Goal: Transaction & Acquisition: Purchase product/service

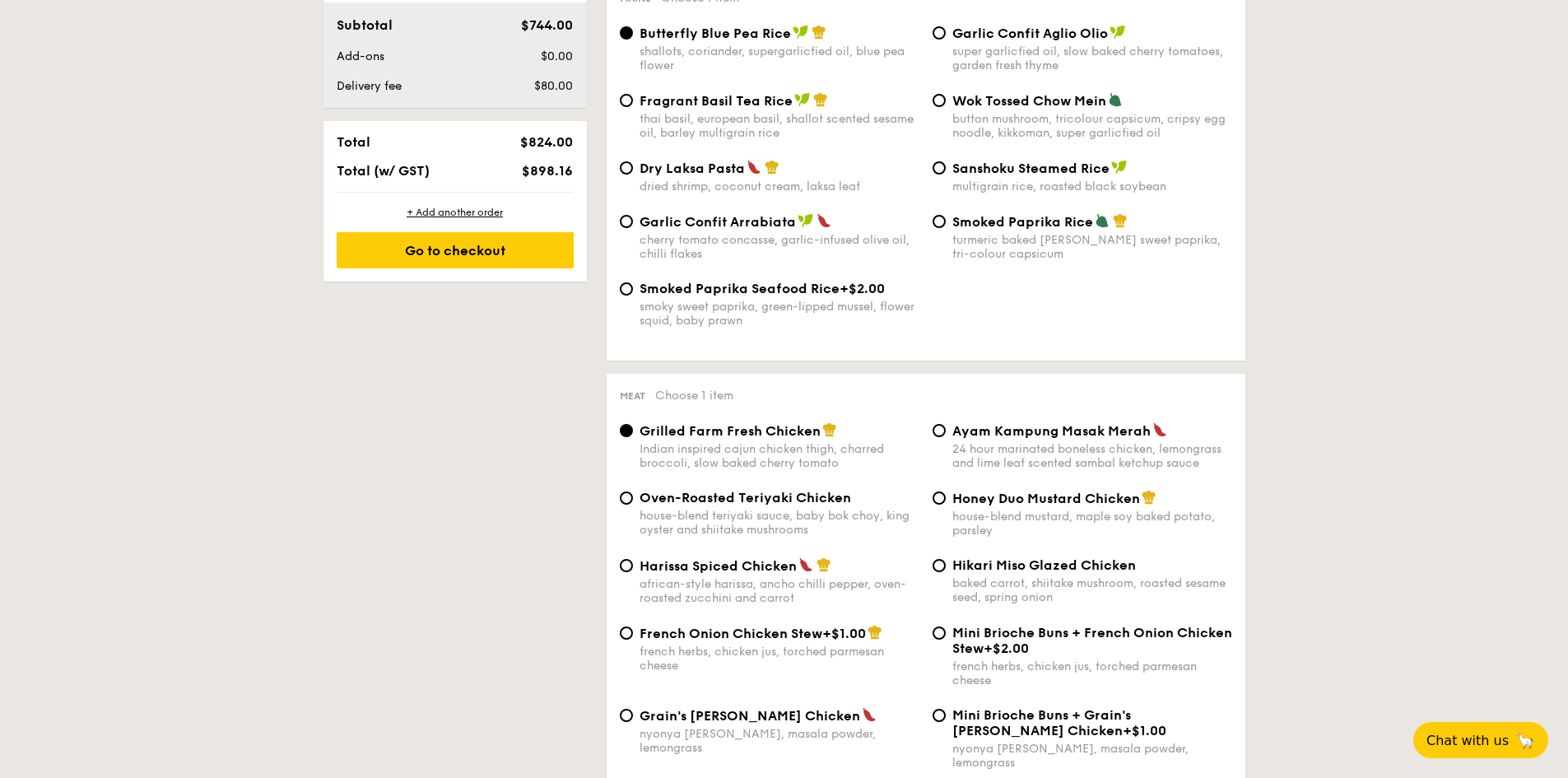
scroll to position [961, 0]
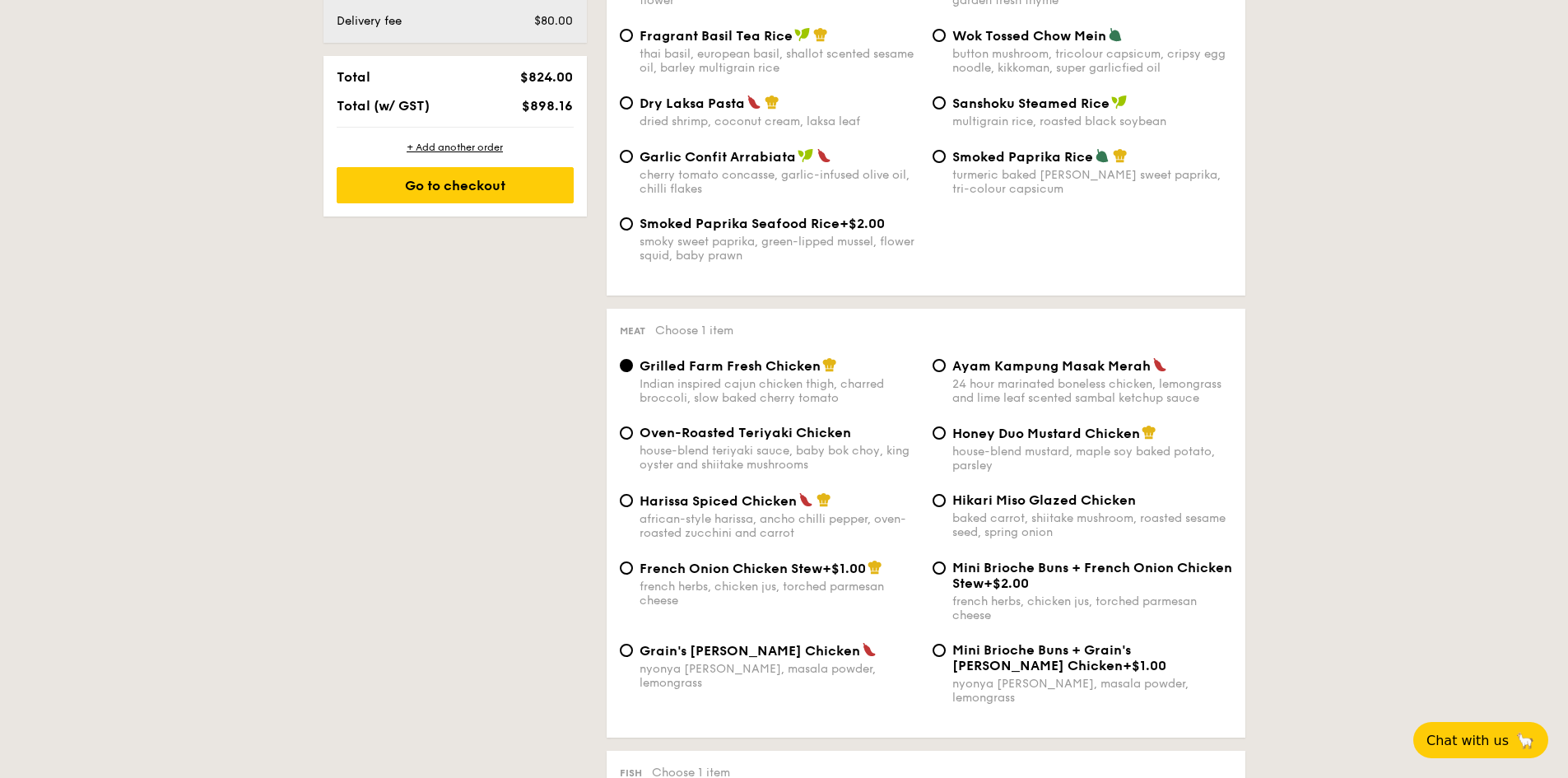
click at [776, 588] on div "french herbs, chicken jus, torched parmesan cheese" at bounding box center [779, 594] width 280 height 28
click at [633, 575] on input "French Onion Chicken Stew +$1.00 french herbs, chicken jus, torched parmesan ch…" at bounding box center [626, 568] width 13 height 13
radio input "true"
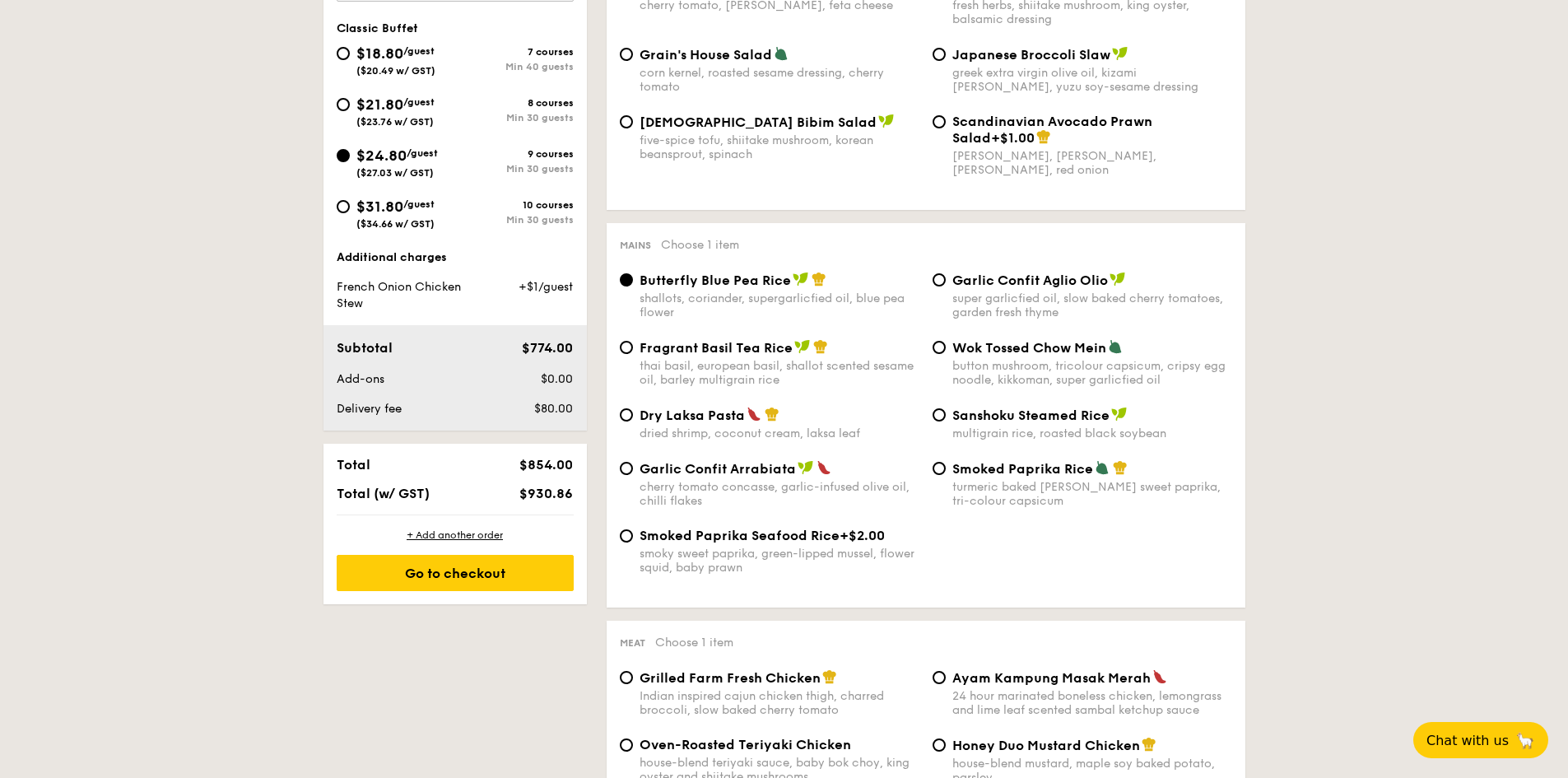
scroll to position [487, 0]
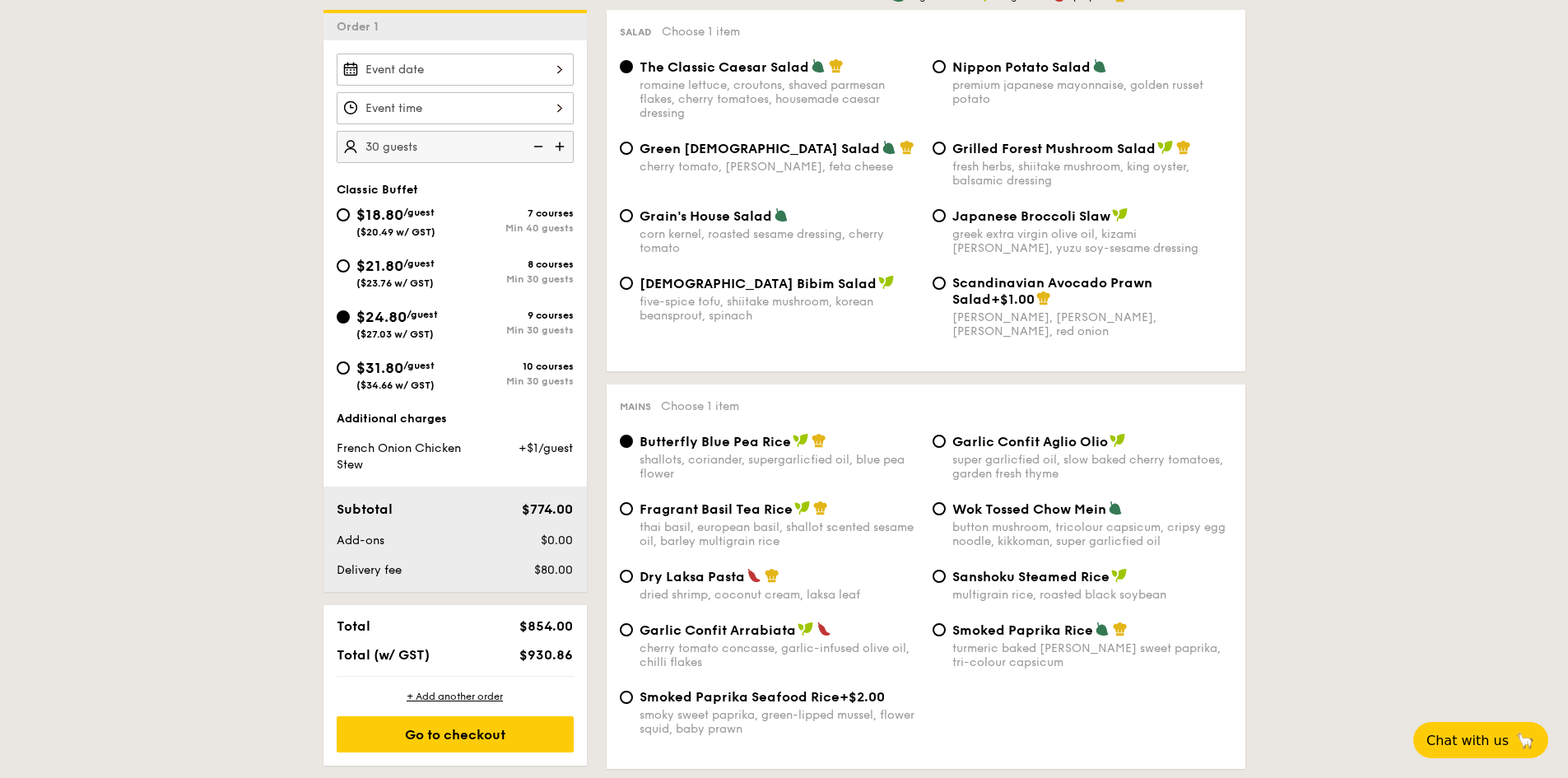
click at [560, 145] on img at bounding box center [561, 146] width 25 height 31
type input "35 guests"
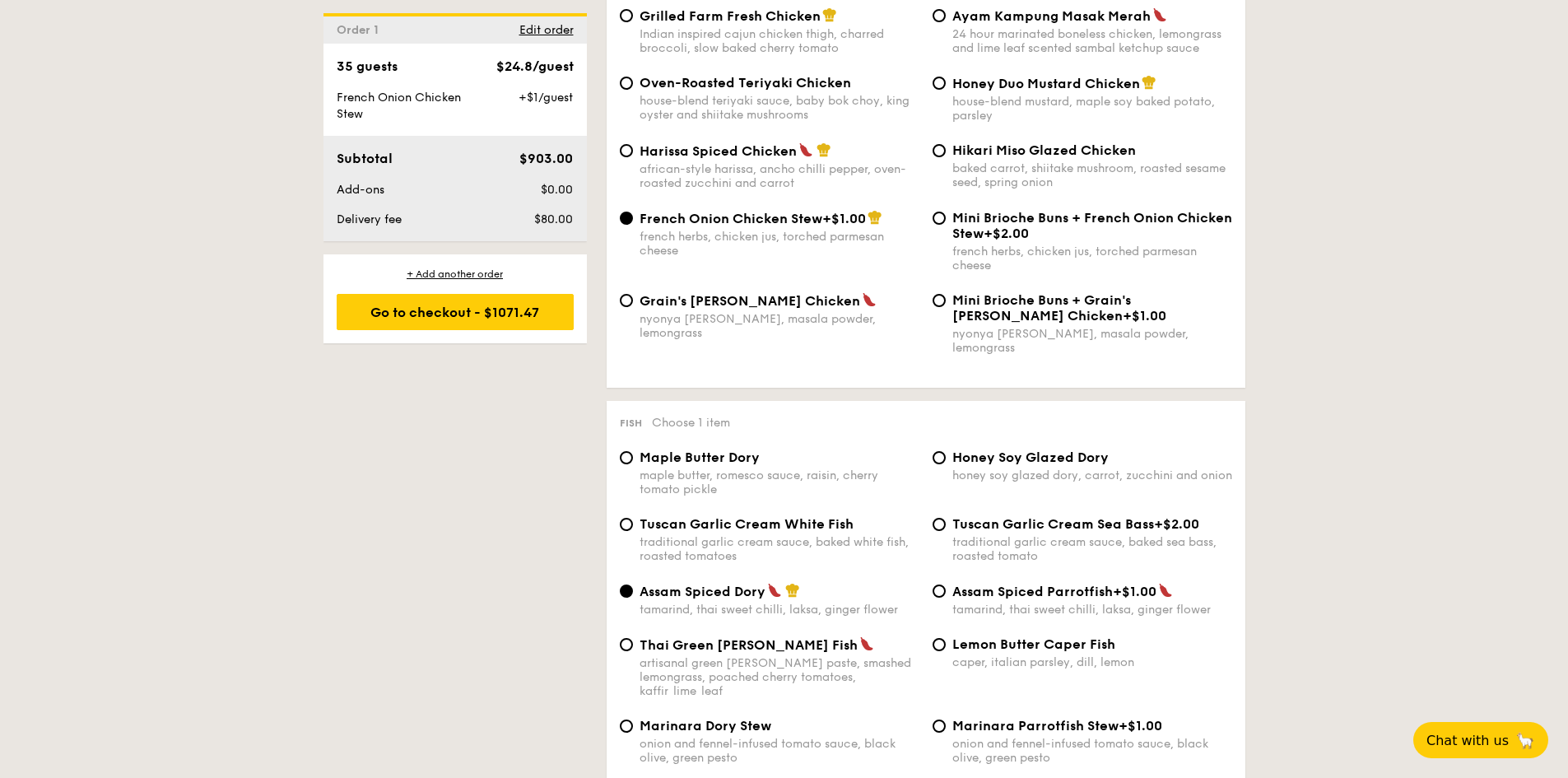
scroll to position [1449, 0]
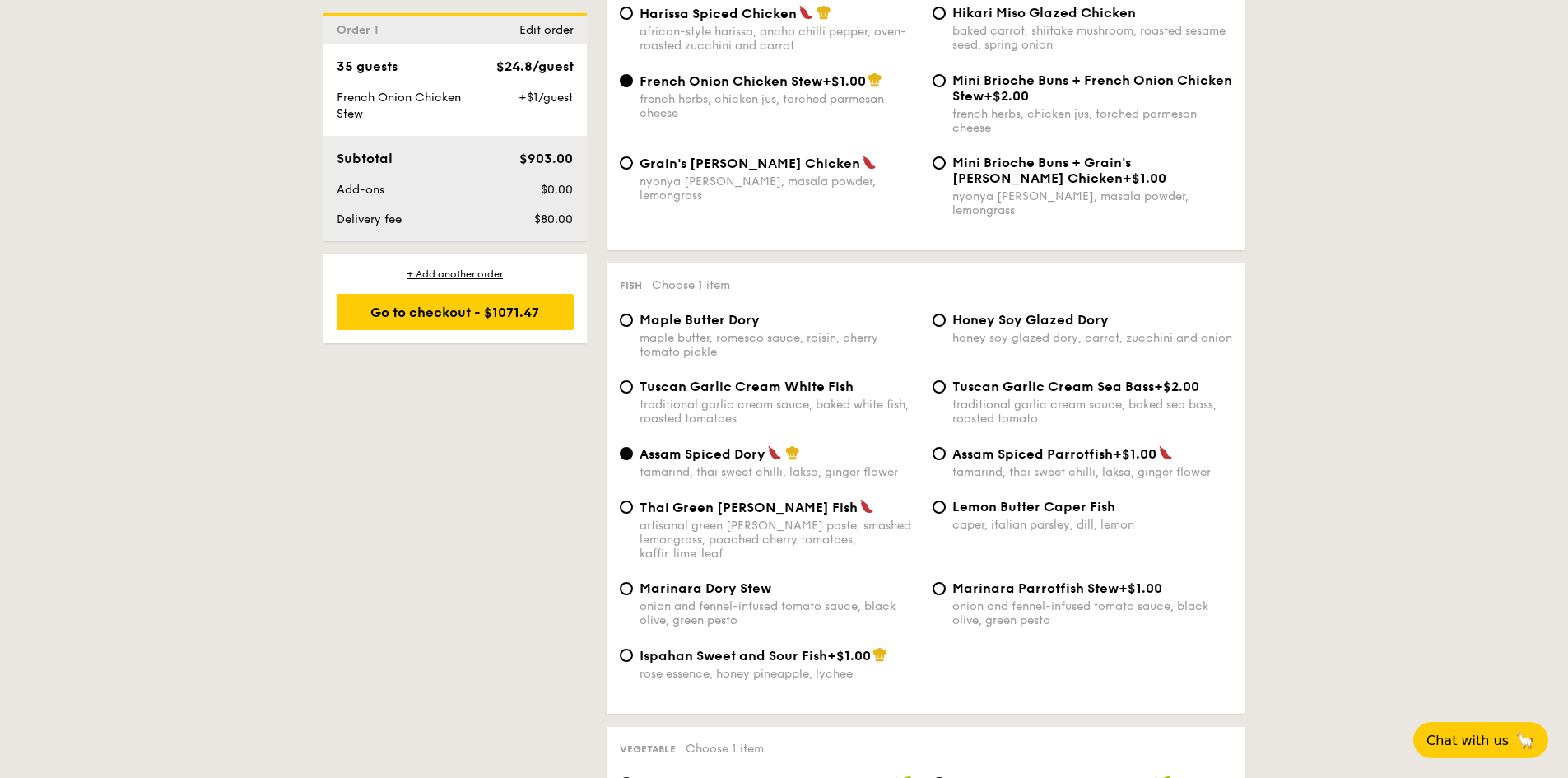
click at [962, 499] on span "Lemon Butter Caper Fish" at bounding box center [1034, 507] width 163 height 16
click at [945, 501] on input "Lemon Butter Caper Fish caper, italian parsley, dill, lemon" at bounding box center [938, 507] width 13 height 13
radio input "true"
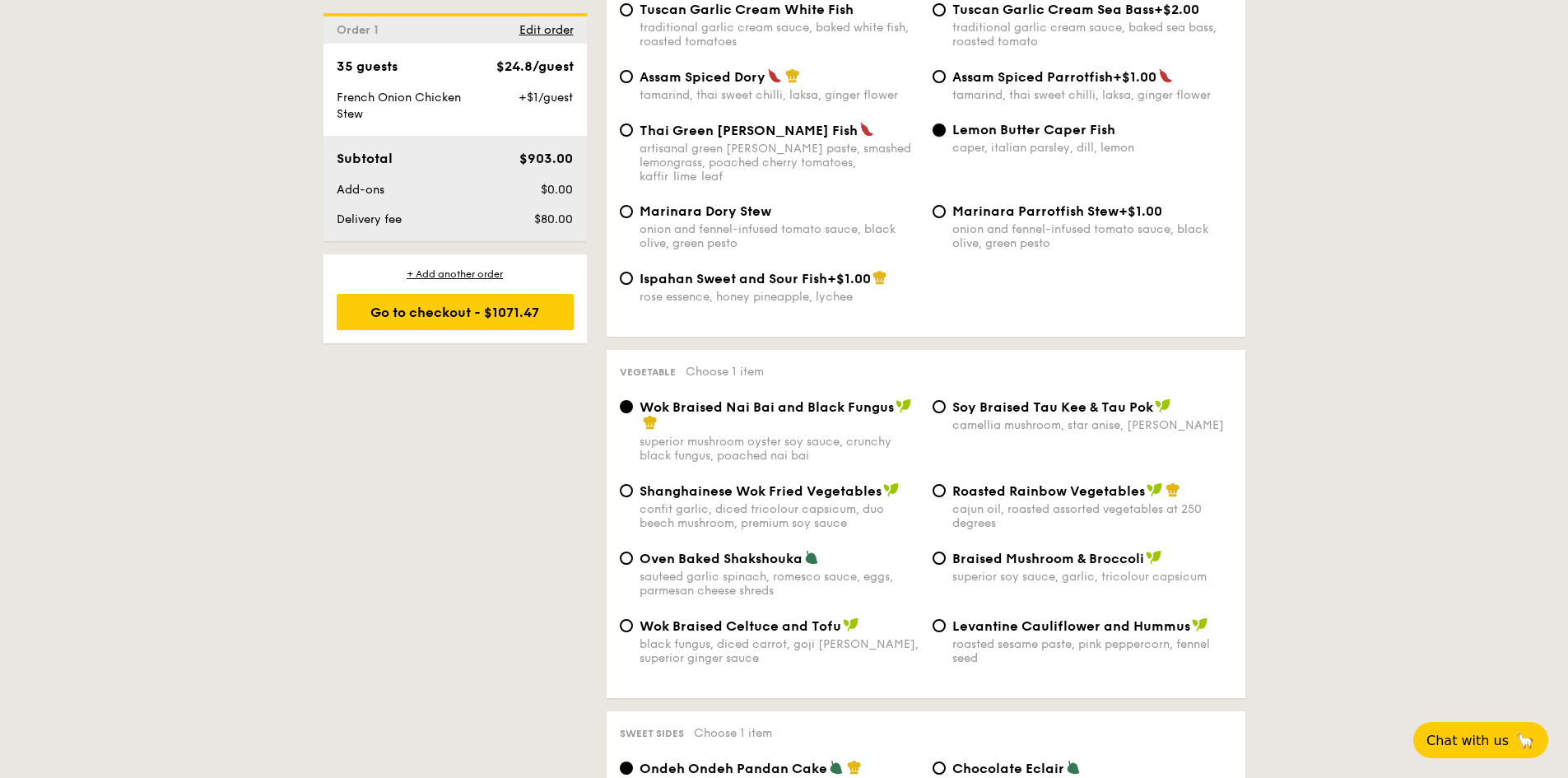
scroll to position [1861, 0]
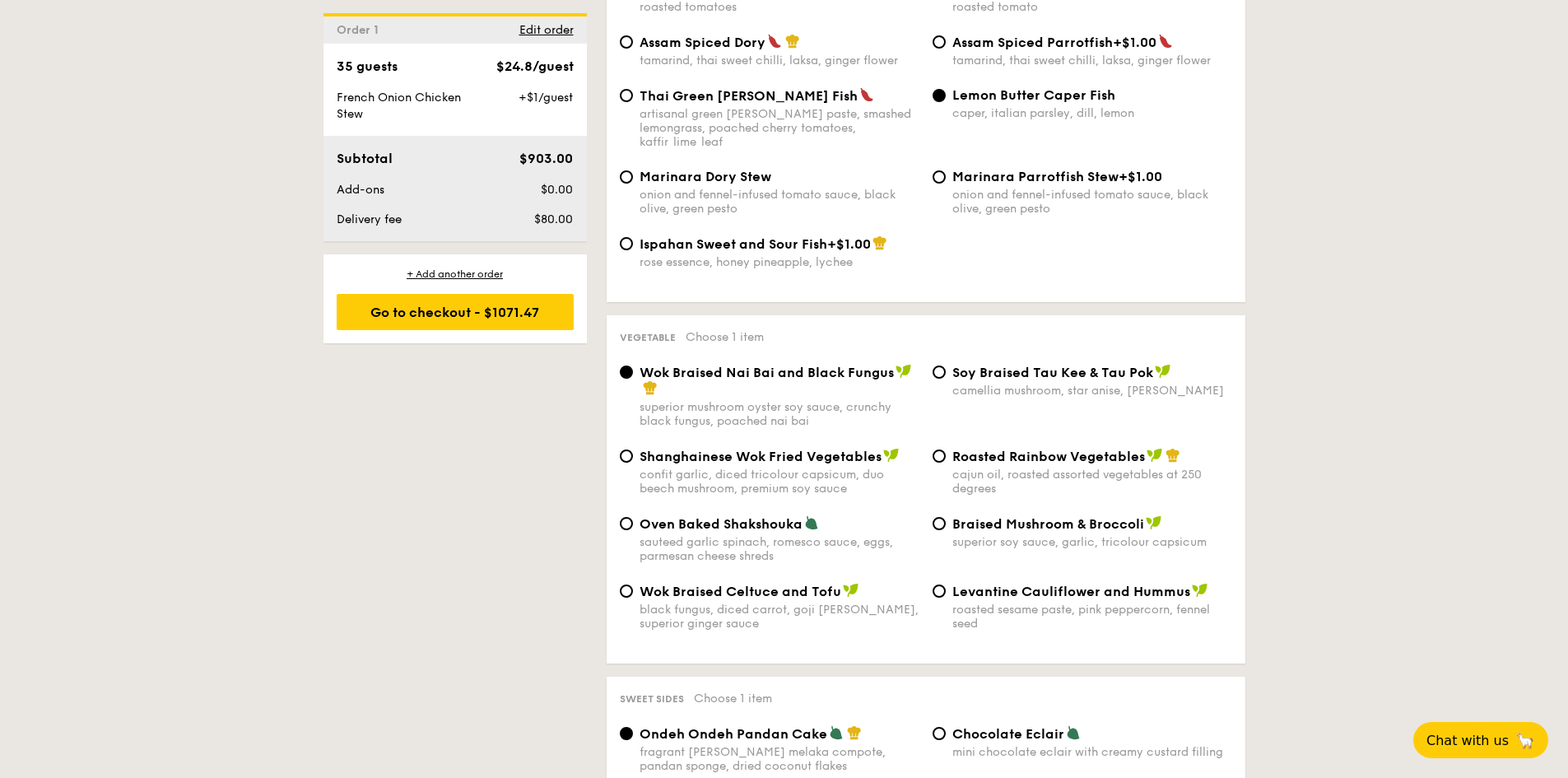
click at [999, 468] on div "cajun oil, roasted assorted vegetables at 250 degrees" at bounding box center [1092, 482] width 280 height 28
click at [945, 450] on input "Roasted Rainbow Vegetables cajun oil, roasted assorted vegetables at 250 degrees" at bounding box center [938, 456] width 13 height 13
radio input "true"
click at [1011, 516] on div "Braised Mushroom & Broccoli superior soy sauce, garlic, tricolour capsicum" at bounding box center [1092, 532] width 280 height 34
click at [945, 518] on input "Braised Mushroom & Broccoli superior soy sauce, garlic, tricolour capsicum" at bounding box center [938, 524] width 13 height 13
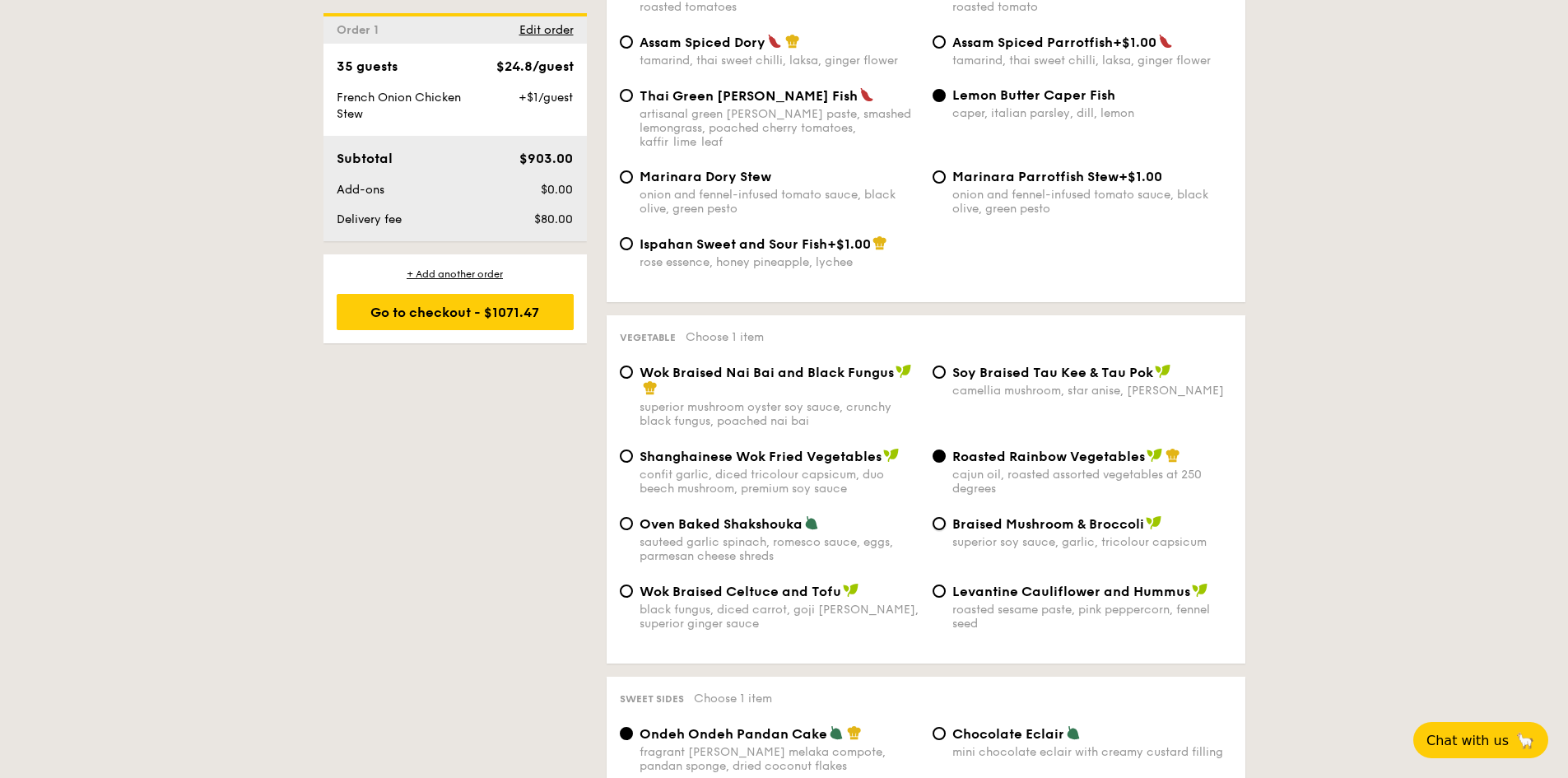
radio input "true"
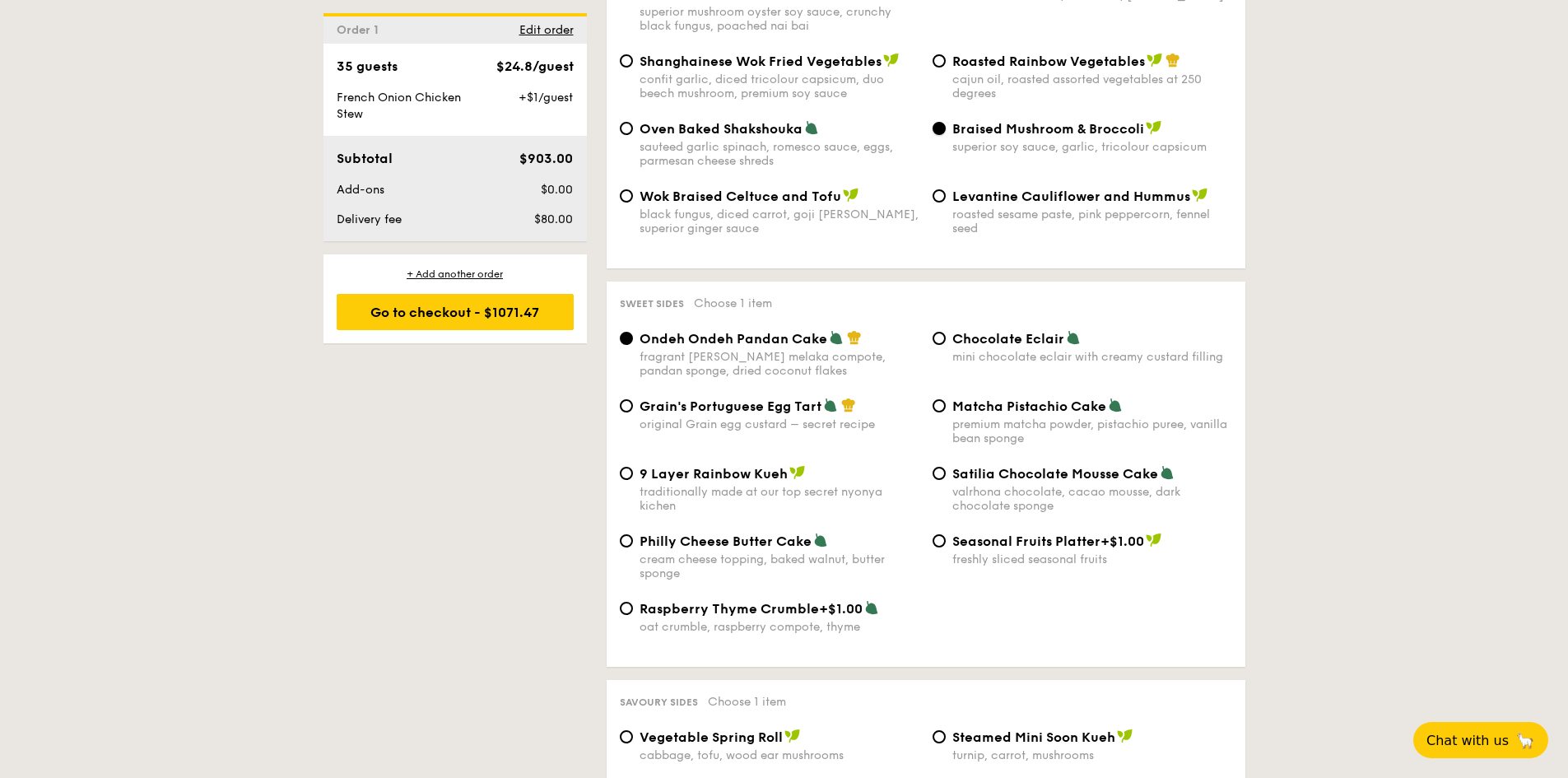
scroll to position [2273, 0]
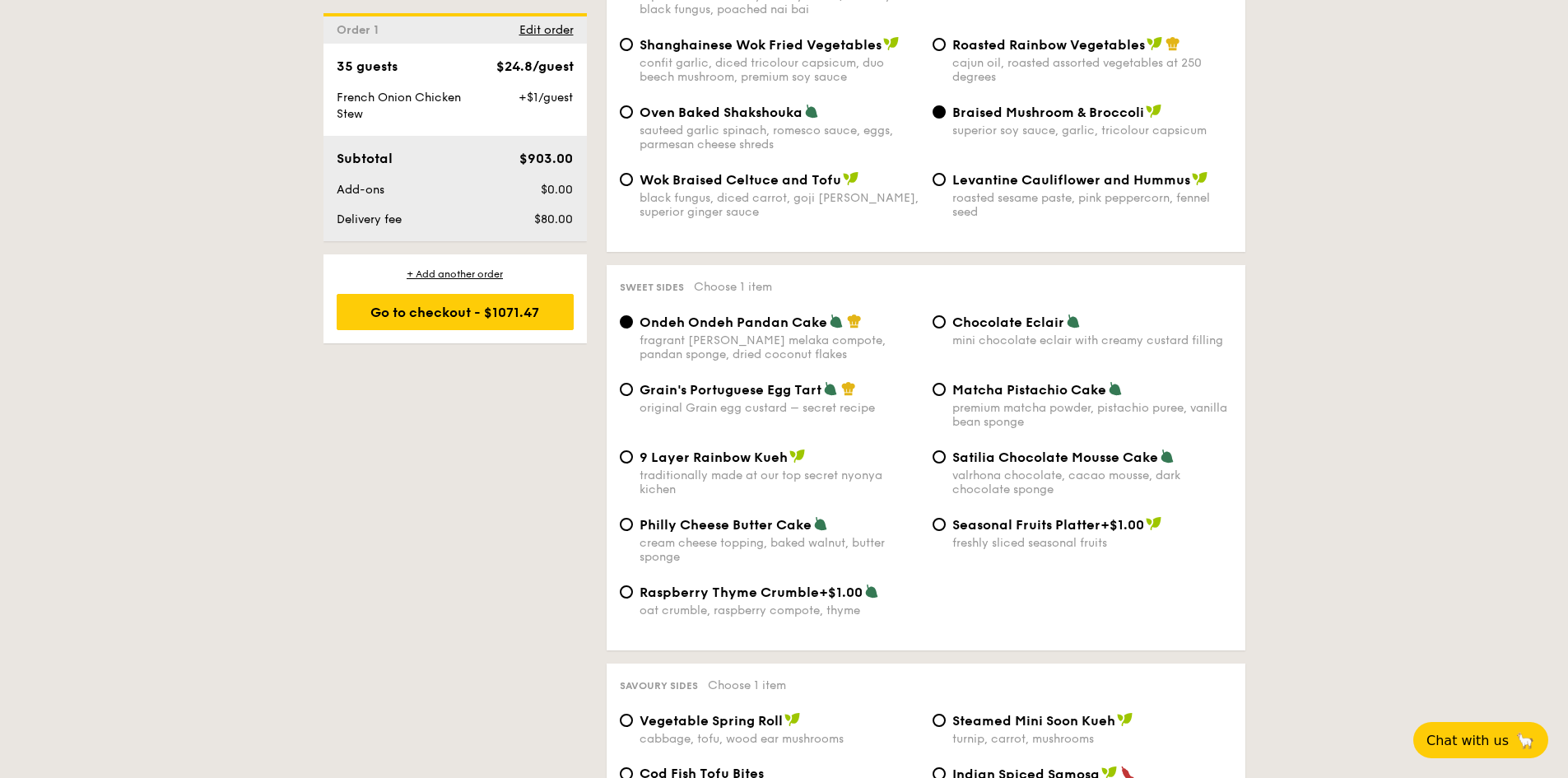
click at [810, 382] on div "Grain's Portuguese Egg Tart original Grain egg custard – secret recipe" at bounding box center [779, 398] width 280 height 34
click at [633, 383] on input "Grain's Portuguese Egg Tart original Grain egg custard – secret recipe" at bounding box center [626, 389] width 13 height 13
radio input "true"
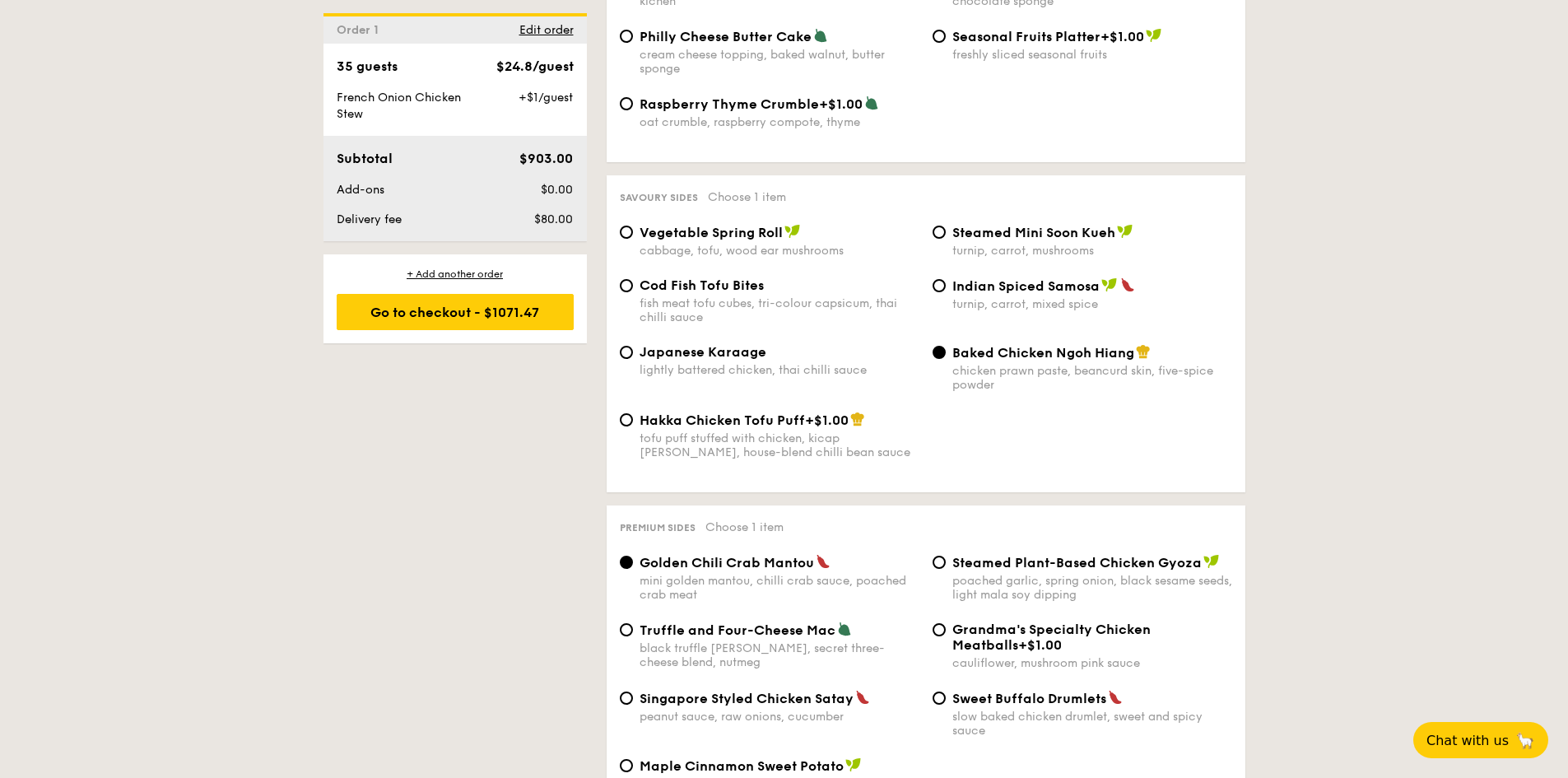
scroll to position [2820, 0]
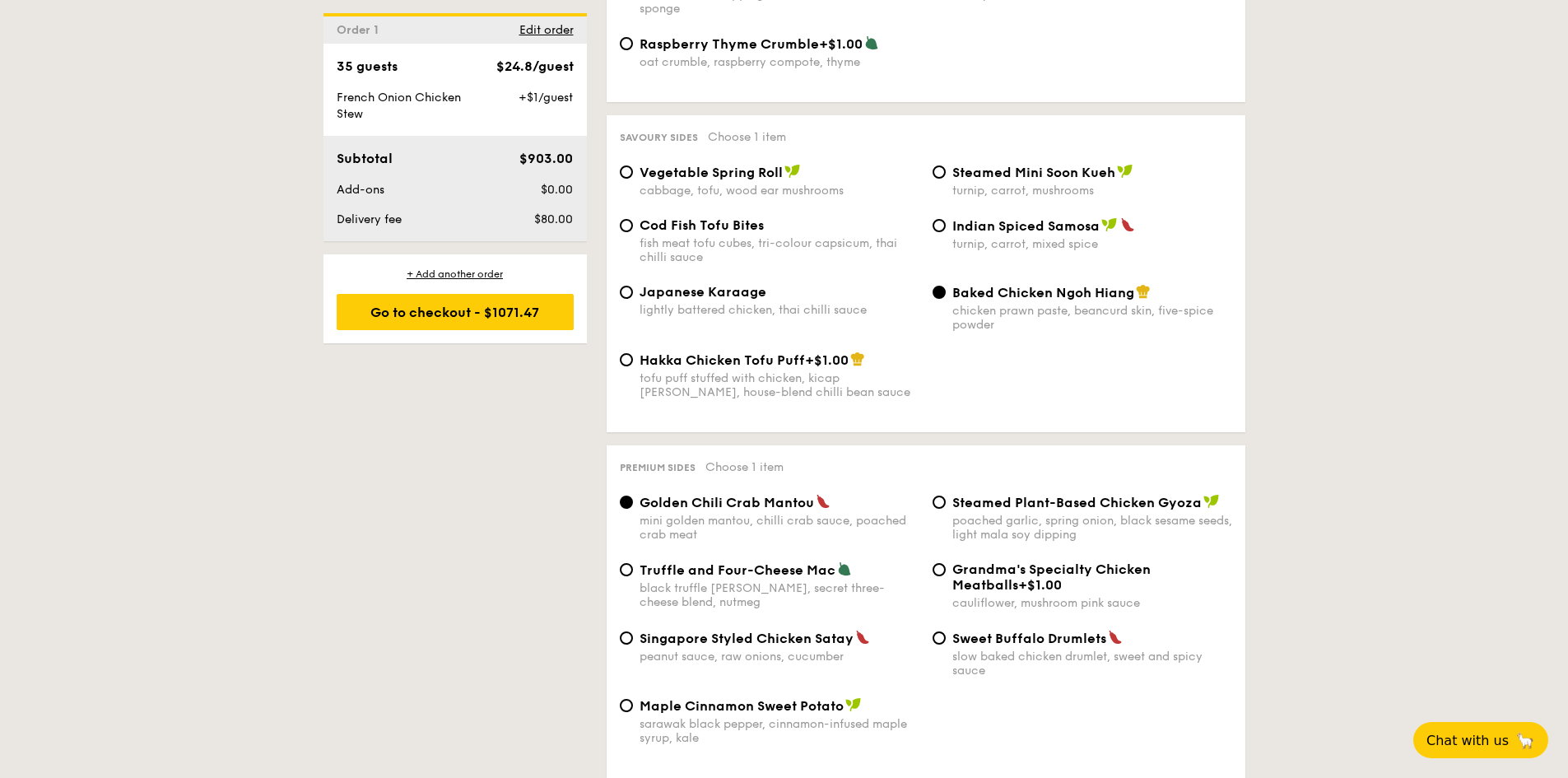
click at [736, 217] on span "Cod Fish Tofu Bites" at bounding box center [701, 225] width 125 height 16
click at [633, 219] on input "Cod Fish Tofu Bites fish meat tofu cubes, tri-colour capsicum, thai chilli sauce" at bounding box center [626, 225] width 13 height 13
radio input "true"
click at [667, 284] on span "Japanese Karaage" at bounding box center [702, 292] width 127 height 16
click at [633, 286] on input "Japanese Karaage lightly battered chicken, thai chilli sauce" at bounding box center [626, 292] width 13 height 13
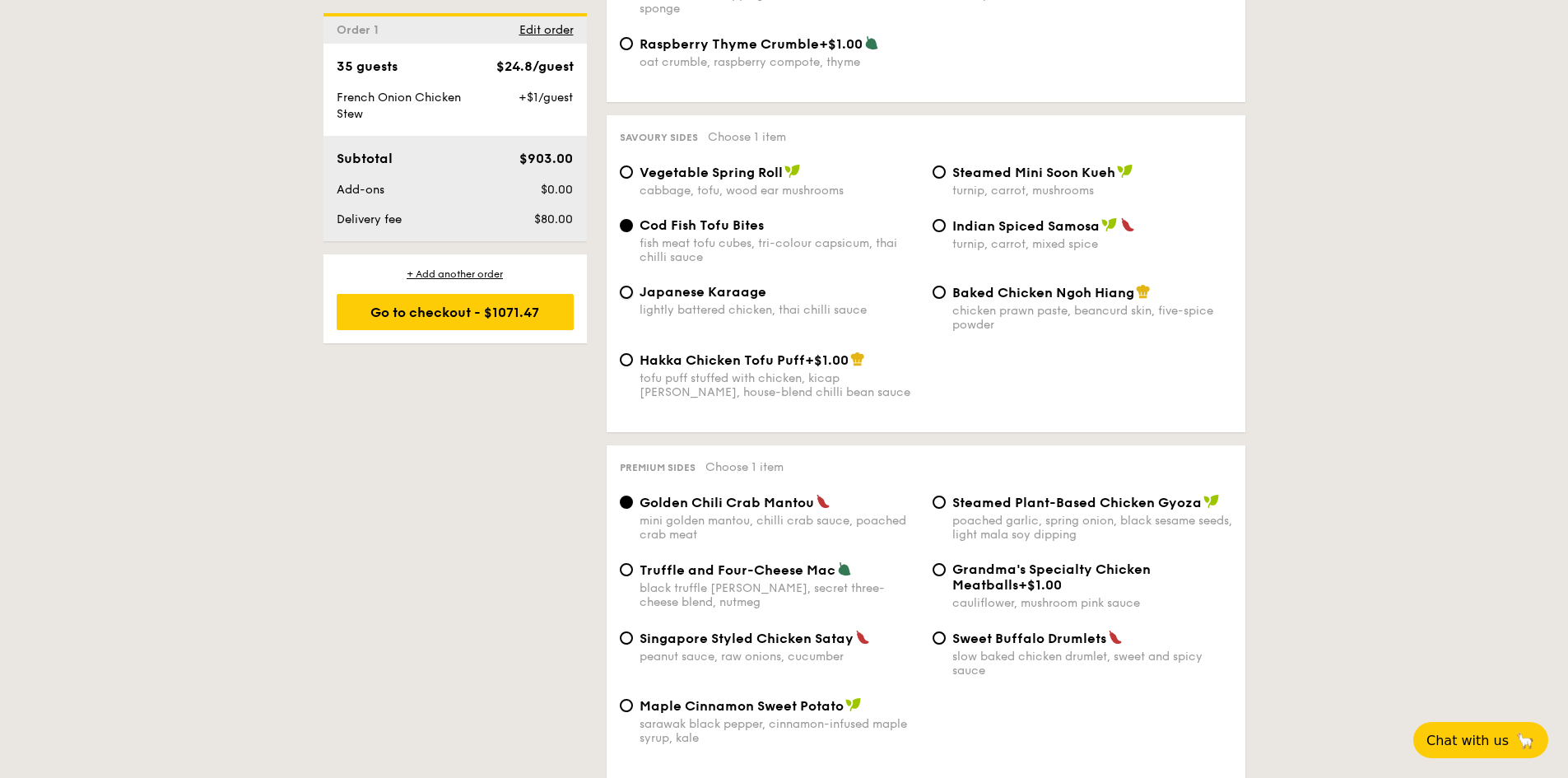
radio input "true"
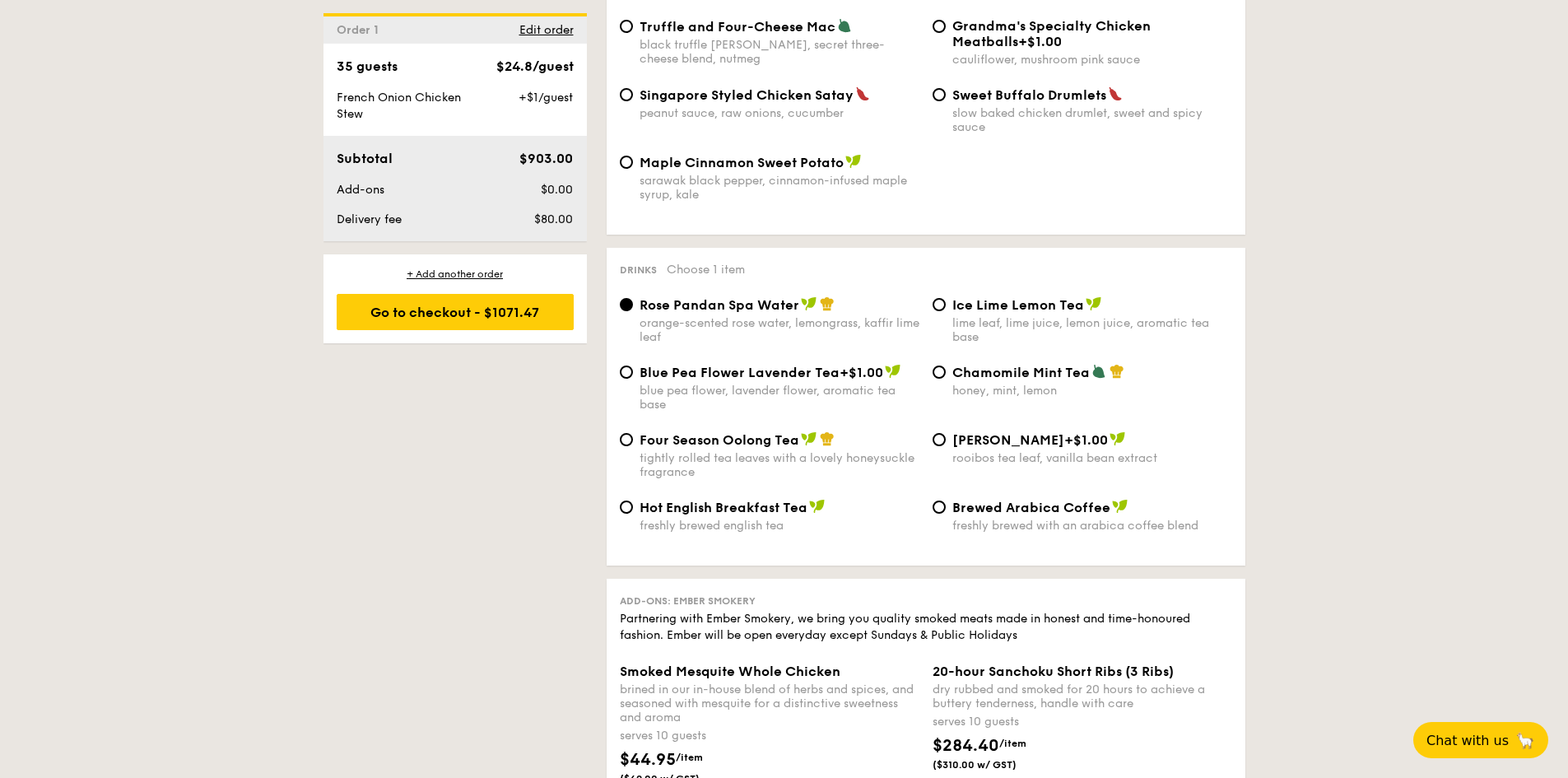
scroll to position [3370, 0]
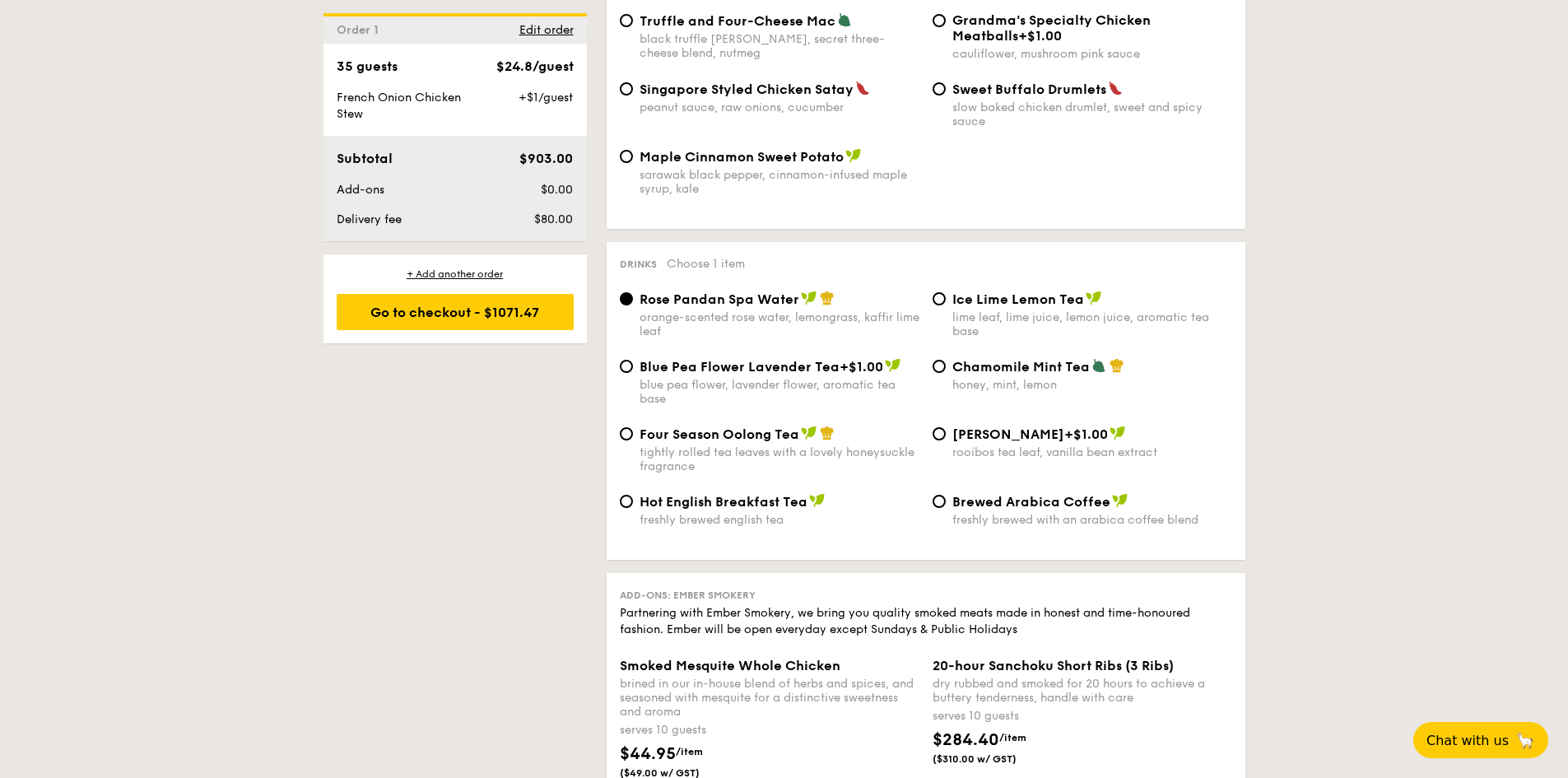
click at [963, 291] on div "Ice Lime Lemon Tea lime leaf, lime juice, lemon juice, aromatic tea base" at bounding box center [1092, 314] width 280 height 48
click at [945, 293] on input "Ice Lime Lemon Tea lime leaf, lime juice, lemon juice, aromatic tea base" at bounding box center [938, 299] width 13 height 13
radio input "true"
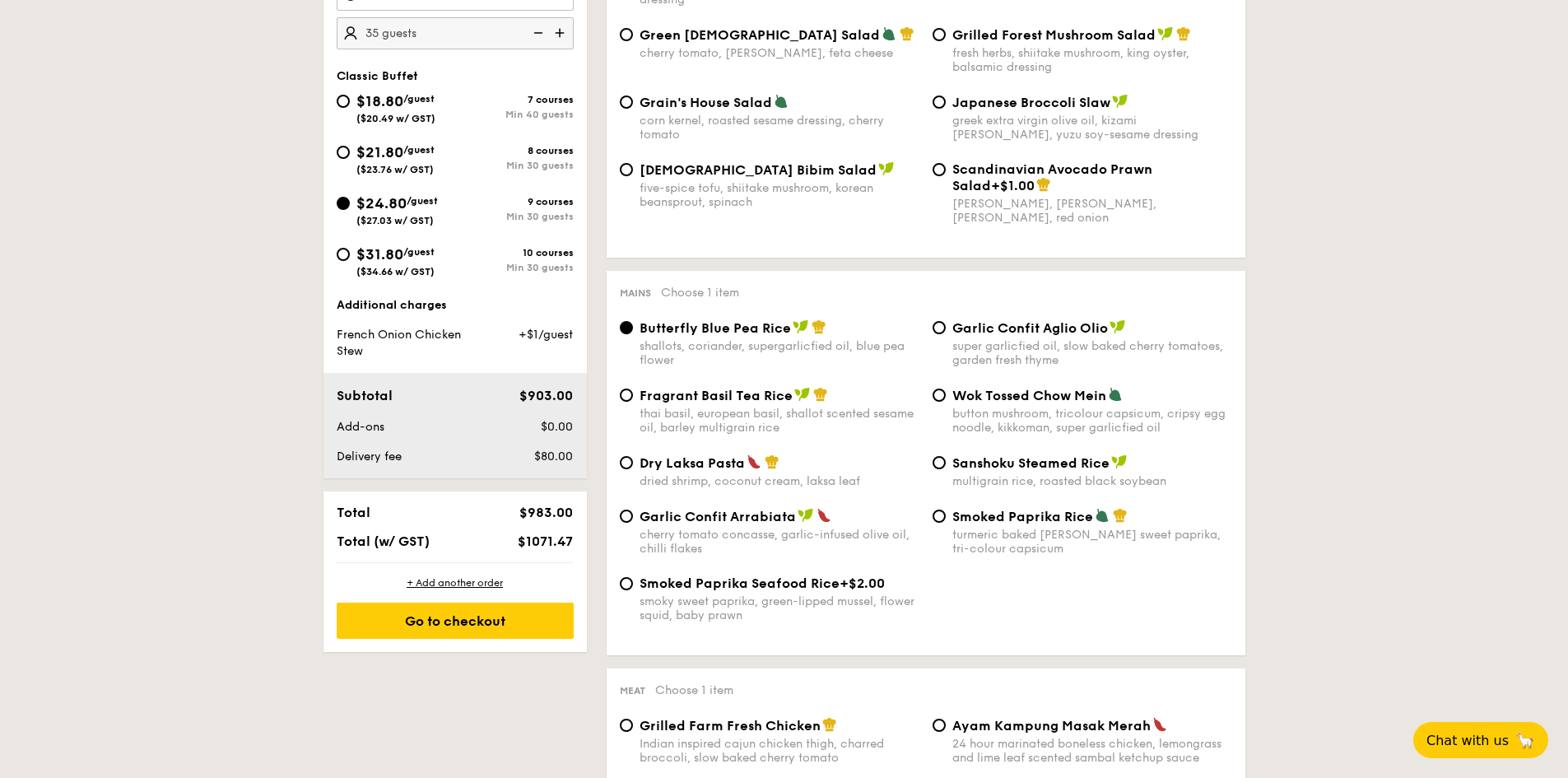
scroll to position [824, 0]
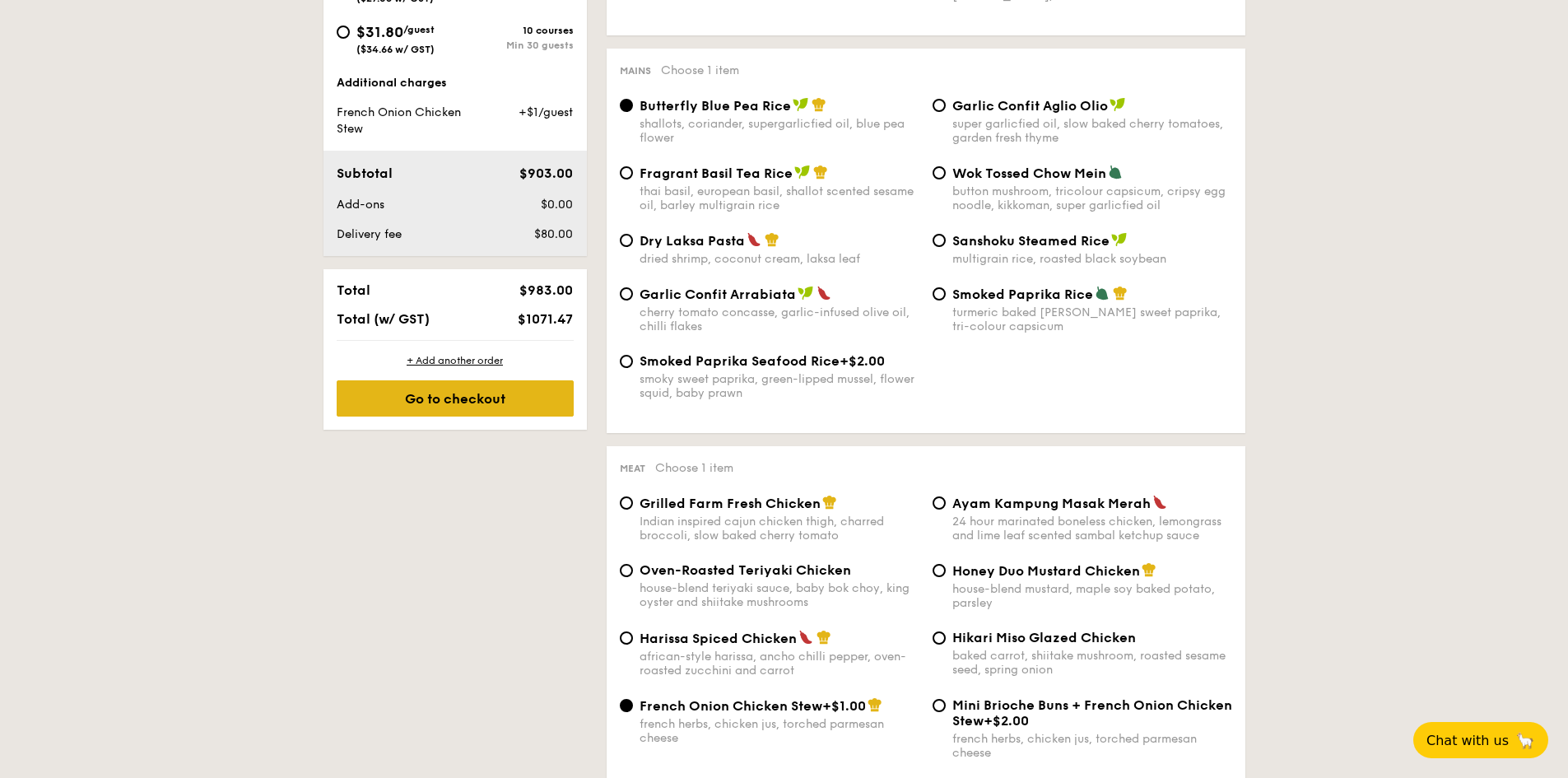
click at [536, 389] on div "Go to checkout" at bounding box center [455, 399] width 237 height 36
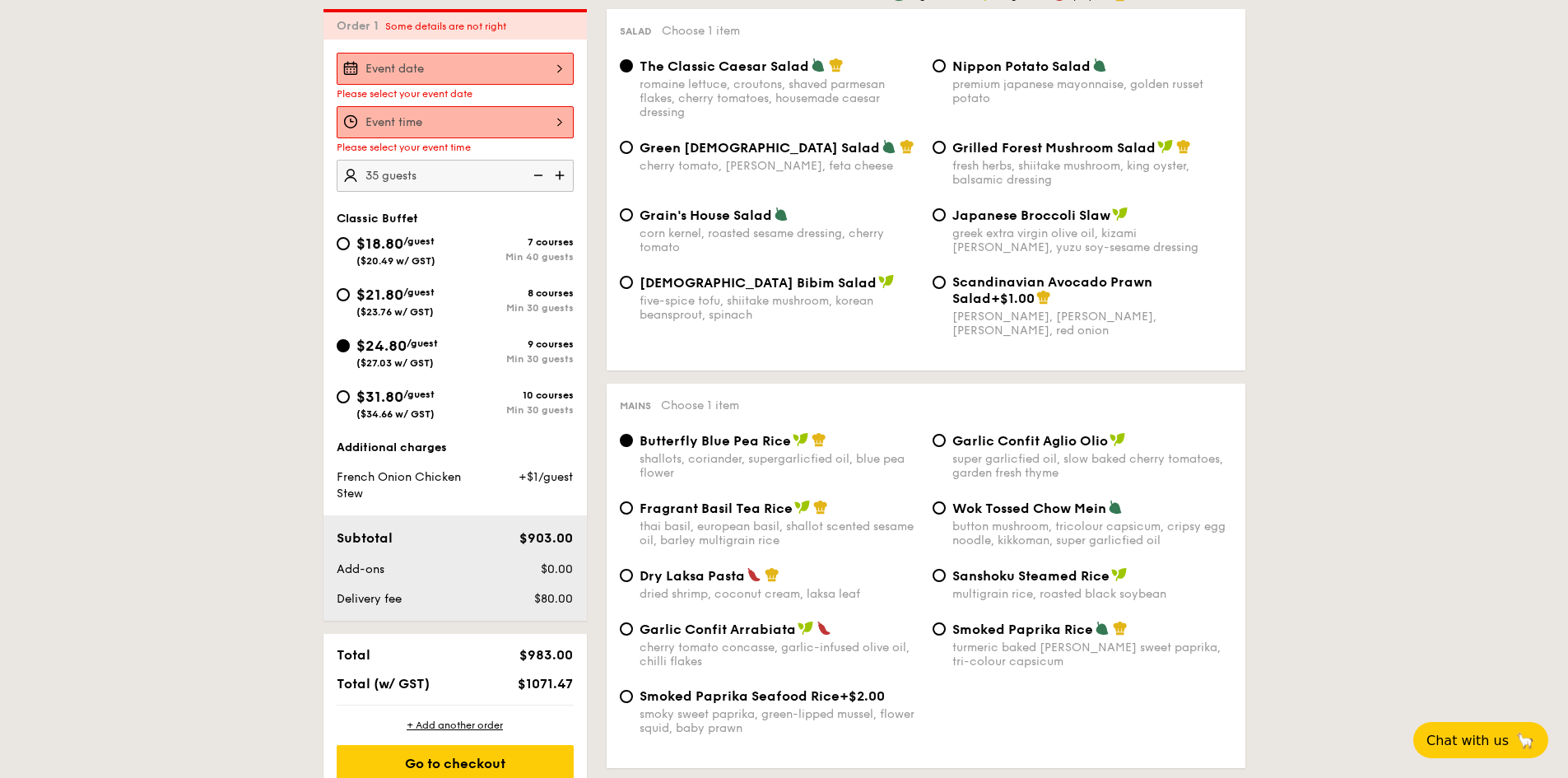
scroll to position [473, 0]
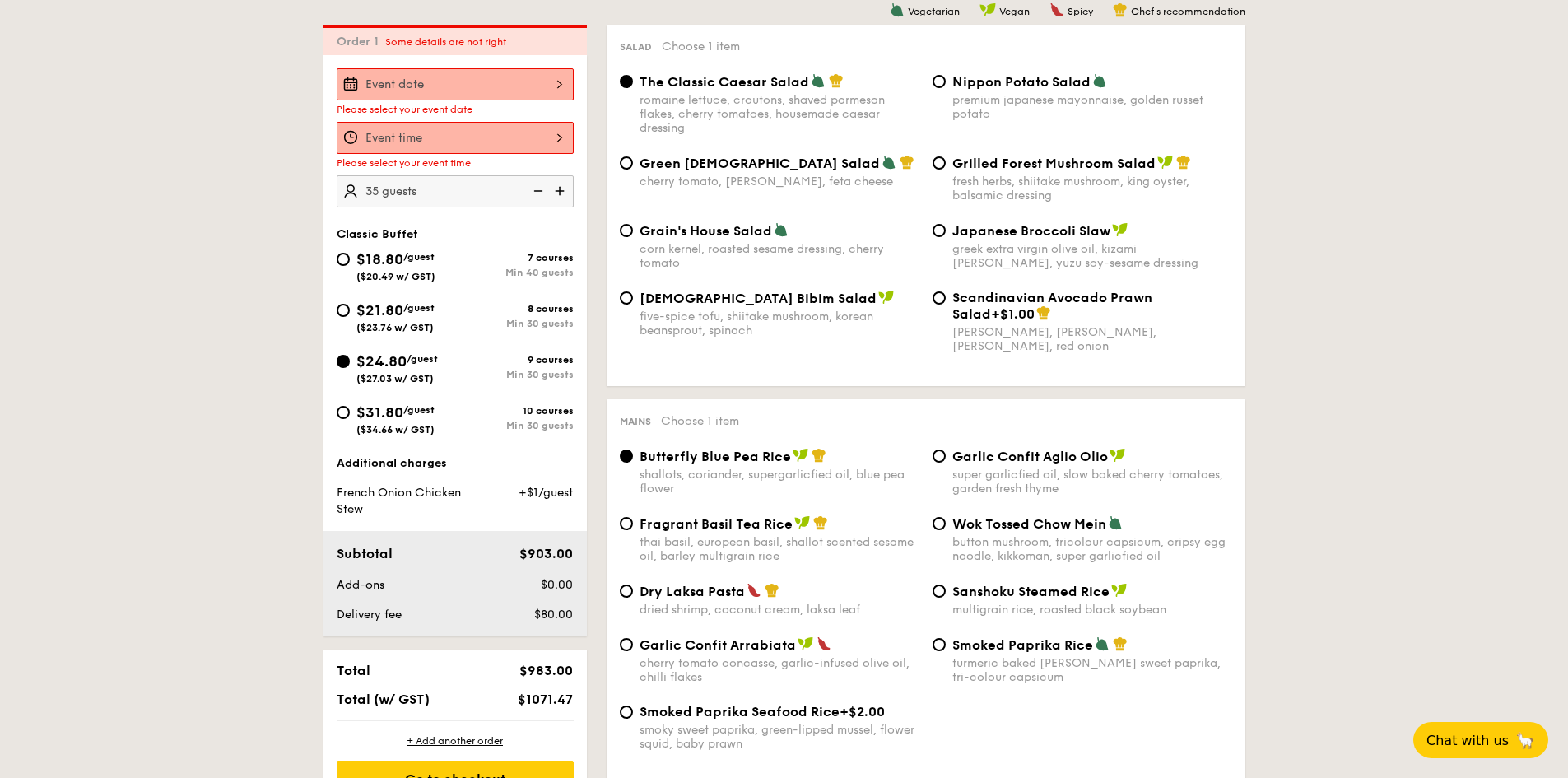
click at [489, 91] on div at bounding box center [455, 84] width 237 height 32
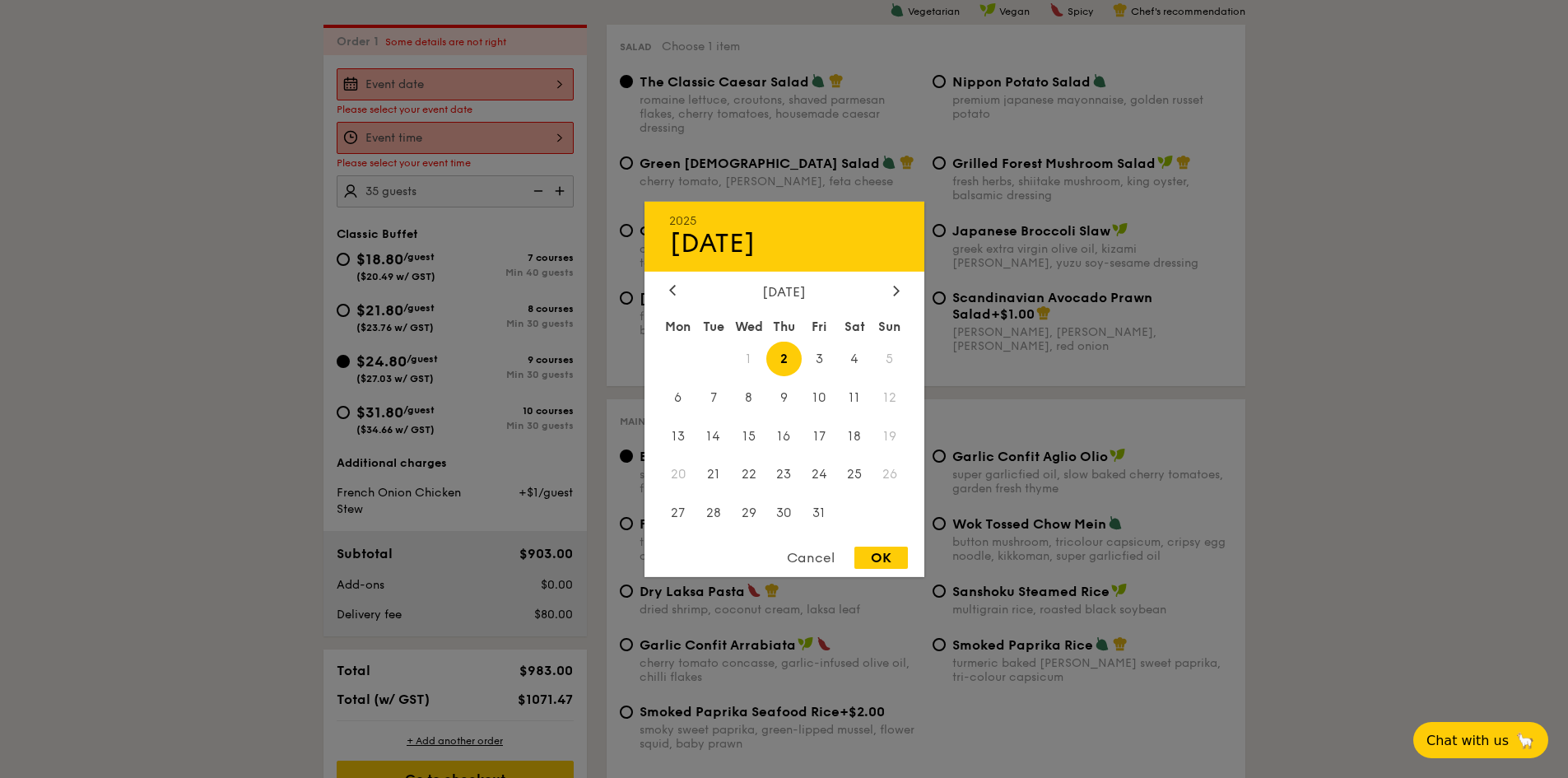
click at [882, 298] on div "October 2025" at bounding box center [784, 291] width 230 height 16
click at [890, 298] on div at bounding box center [896, 291] width 15 height 16
click at [857, 355] on span "1" at bounding box center [854, 358] width 35 height 35
click at [877, 560] on div "OK" at bounding box center [881, 558] width 54 height 23
type input "Nov 01, 2025"
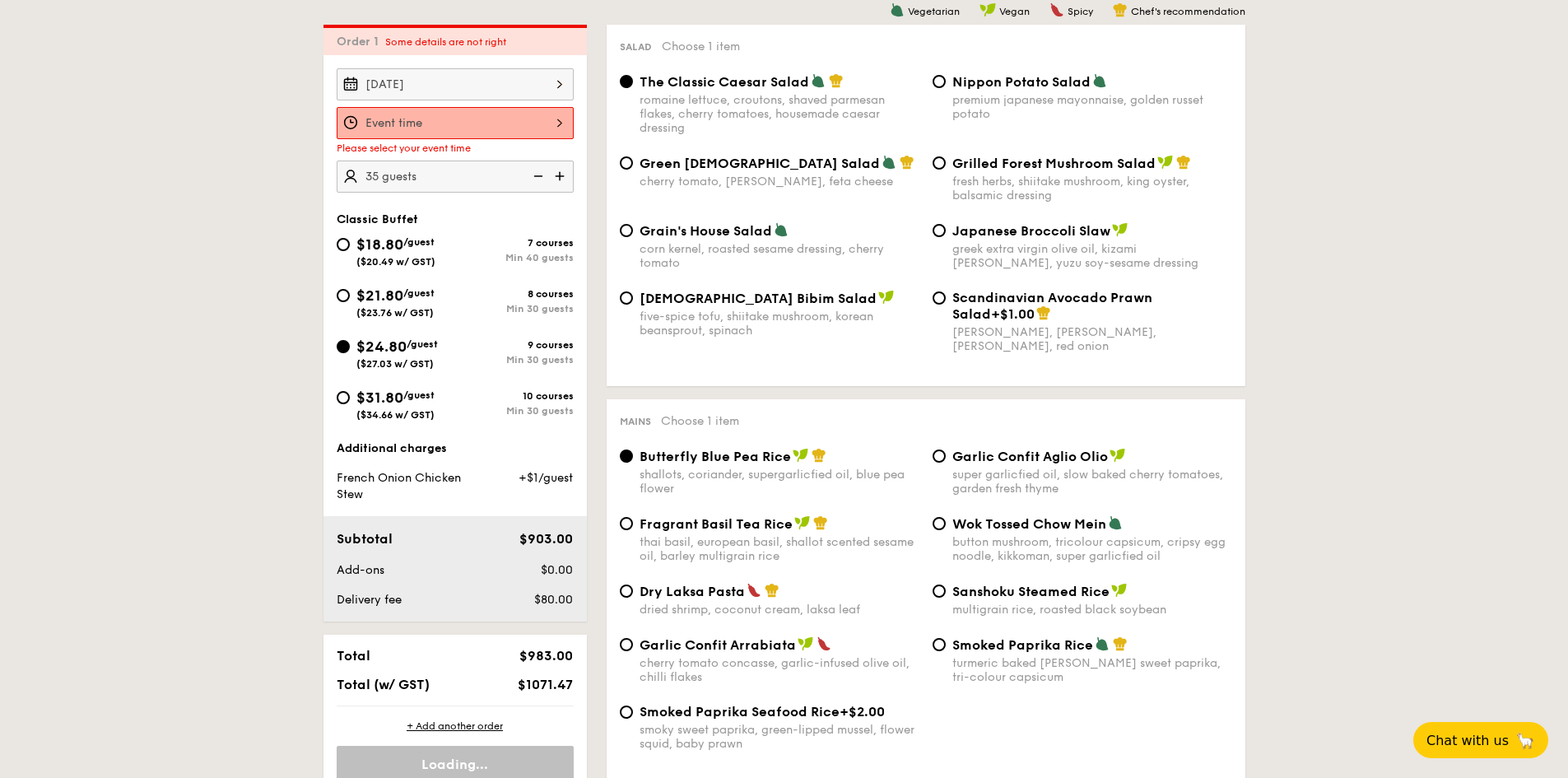
click at [484, 123] on div at bounding box center [455, 123] width 237 height 32
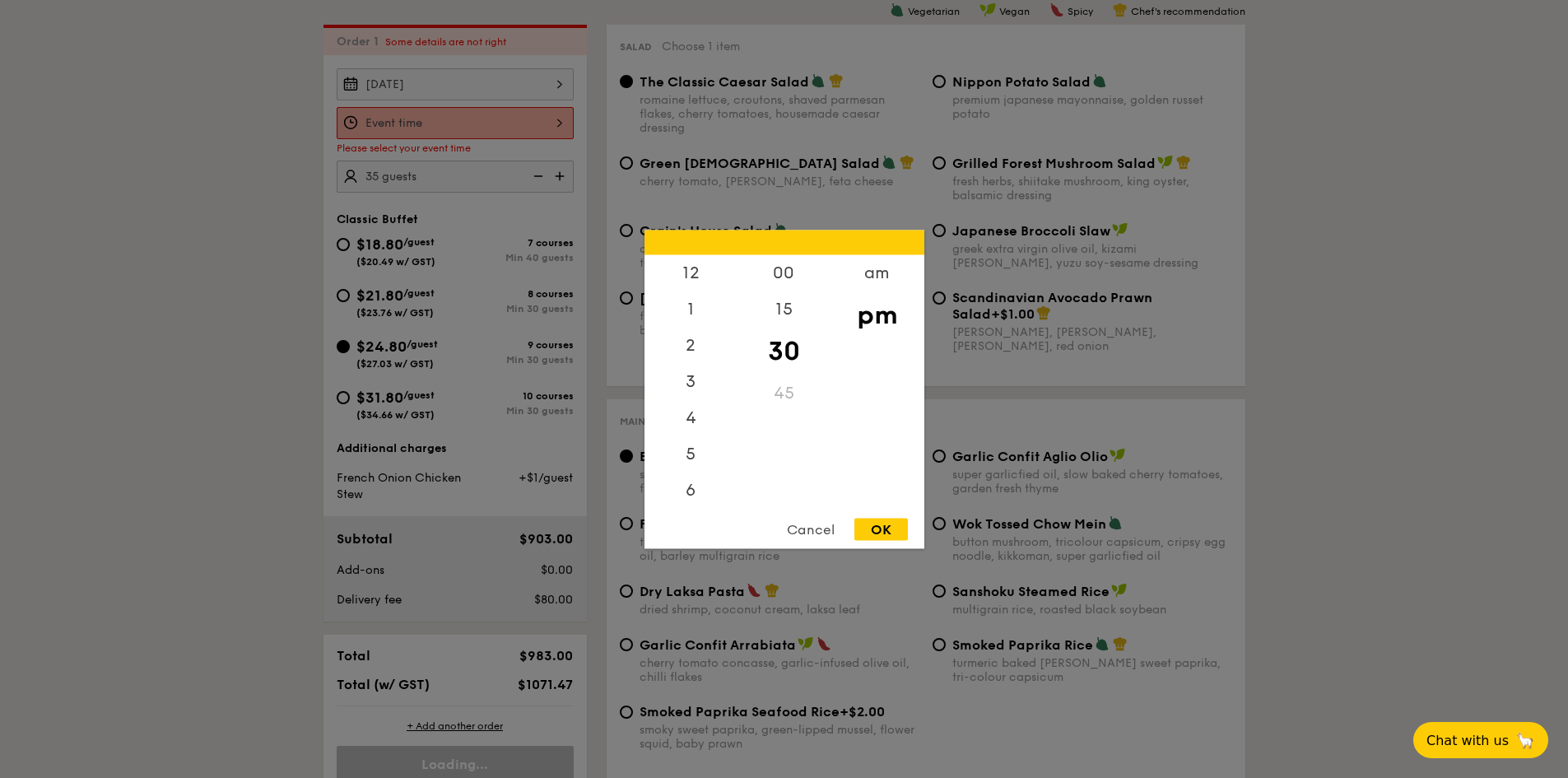
scroll to position [73, 0]
click at [698, 480] on div "7" at bounding box center [691, 459] width 93 height 48
click at [695, 497] on div "8" at bounding box center [691, 502] width 93 height 36
click at [690, 491] on div "11" at bounding box center [691, 487] width 93 height 36
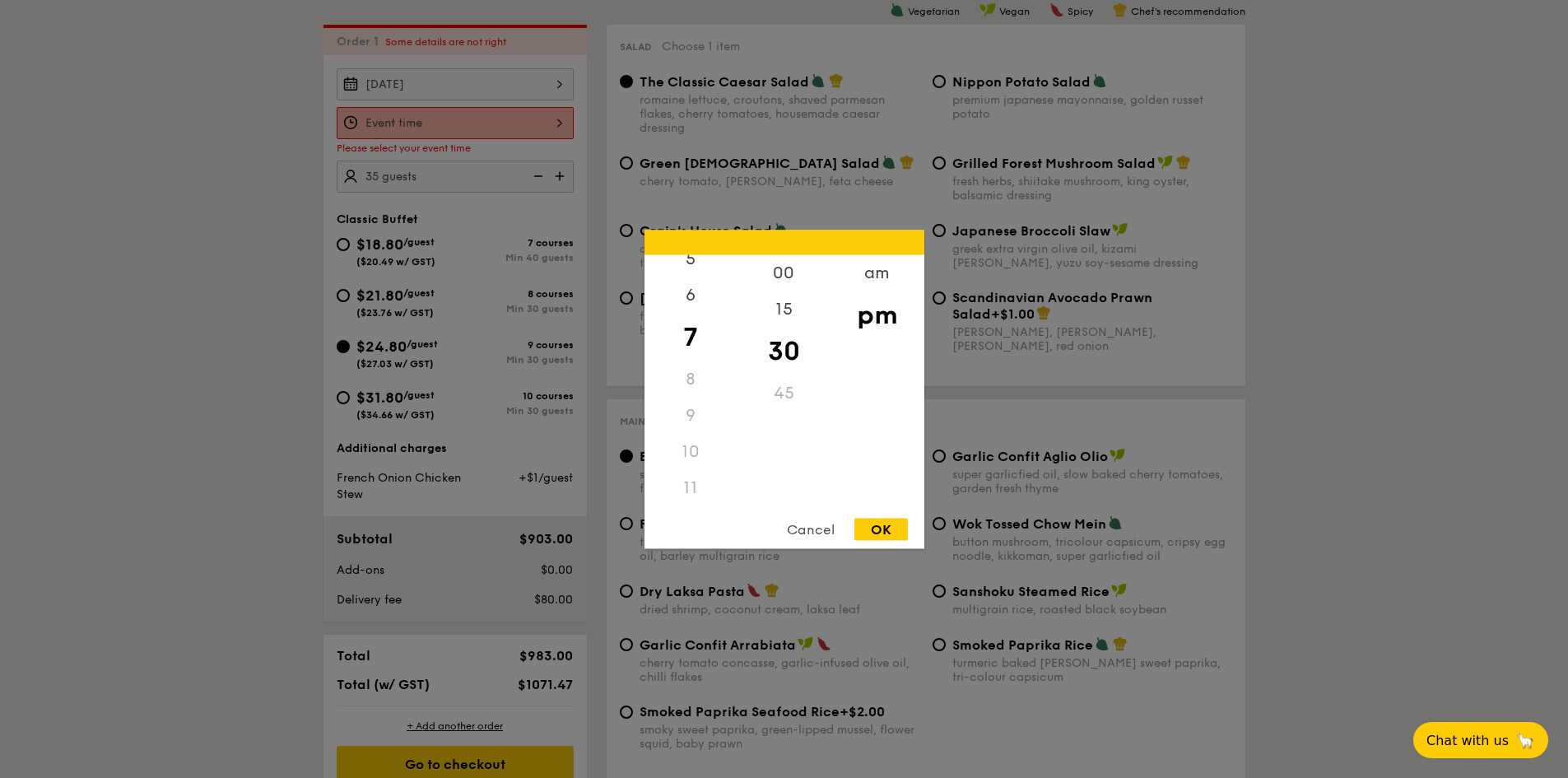
click at [689, 487] on div "11" at bounding box center [691, 487] width 93 height 36
click at [868, 277] on div "am" at bounding box center [877, 278] width 93 height 48
click at [685, 486] on div "11" at bounding box center [691, 481] width 93 height 48
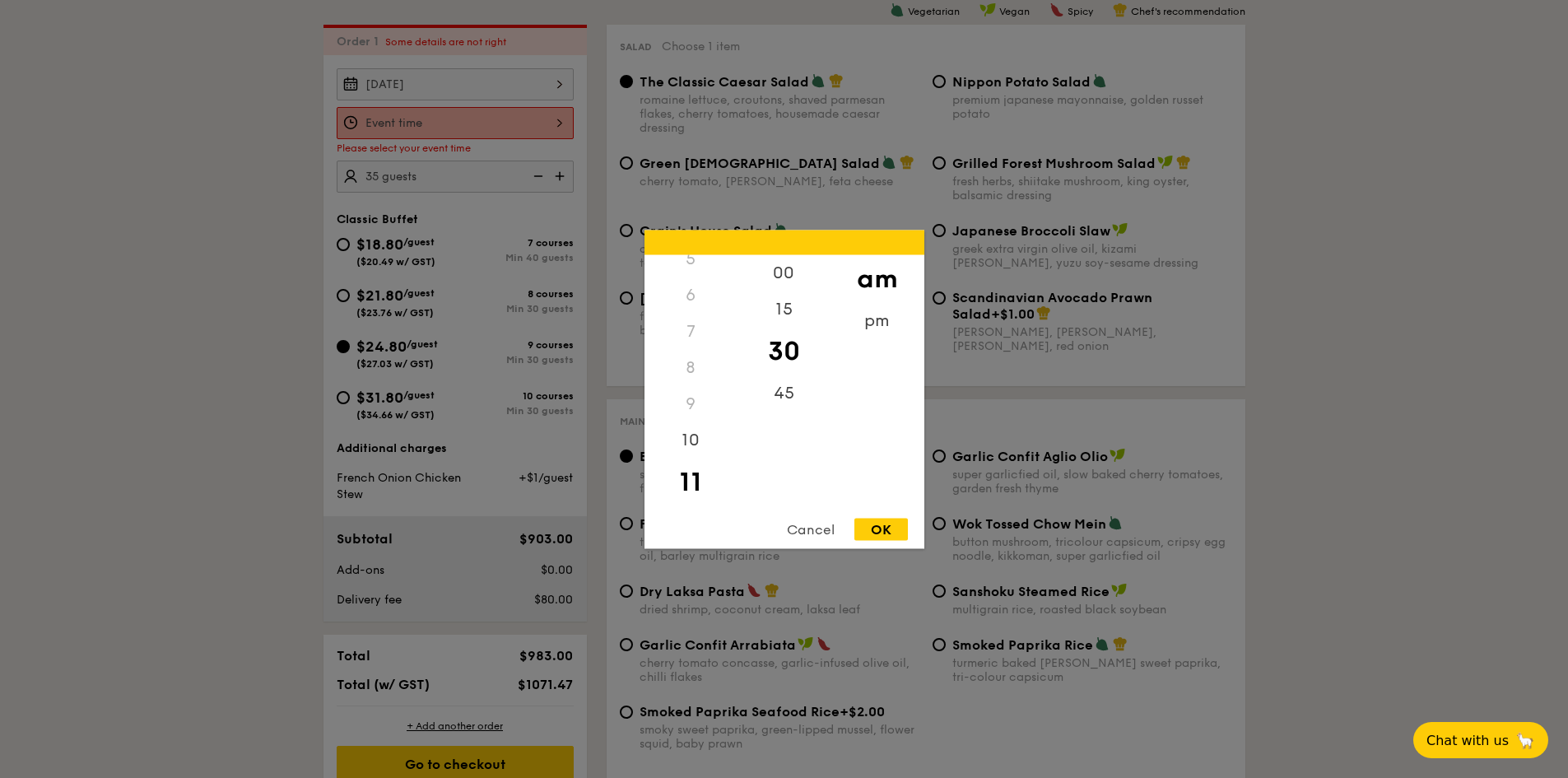
click at [884, 532] on div "OK" at bounding box center [881, 530] width 54 height 23
type input "11:30AM"
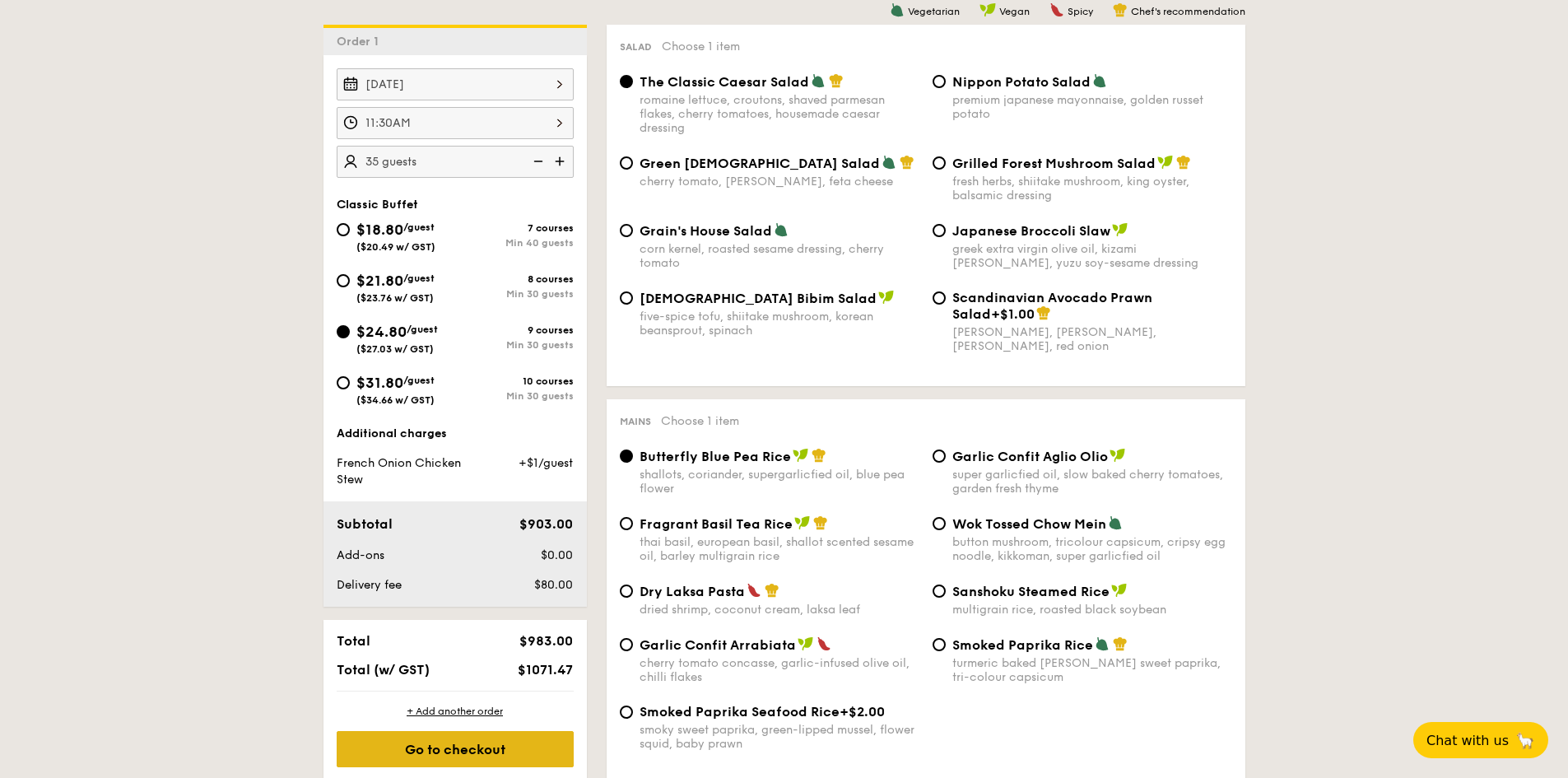
click at [526, 749] on div "Go to checkout" at bounding box center [455, 749] width 237 height 36
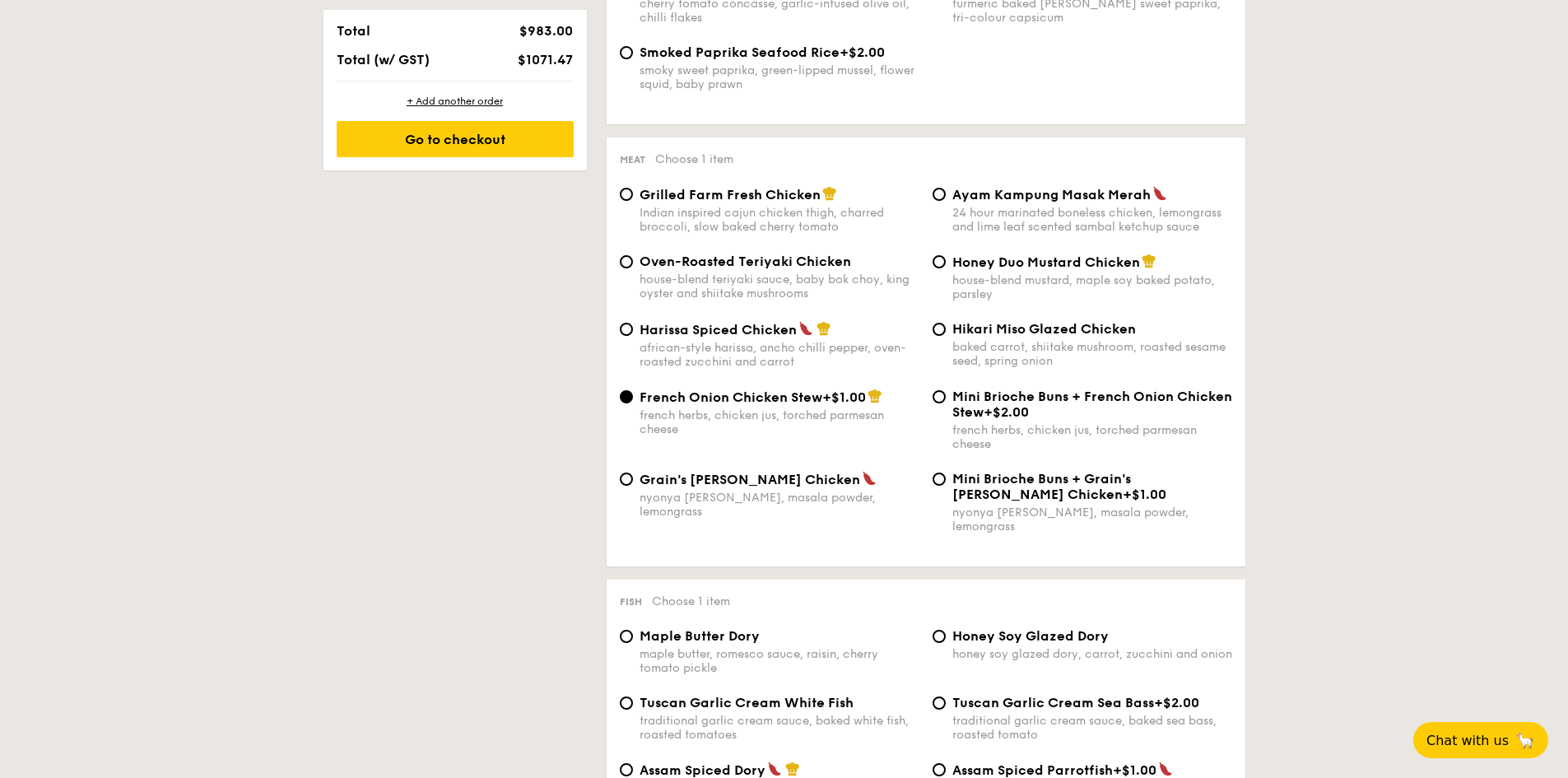
scroll to position [226, 0]
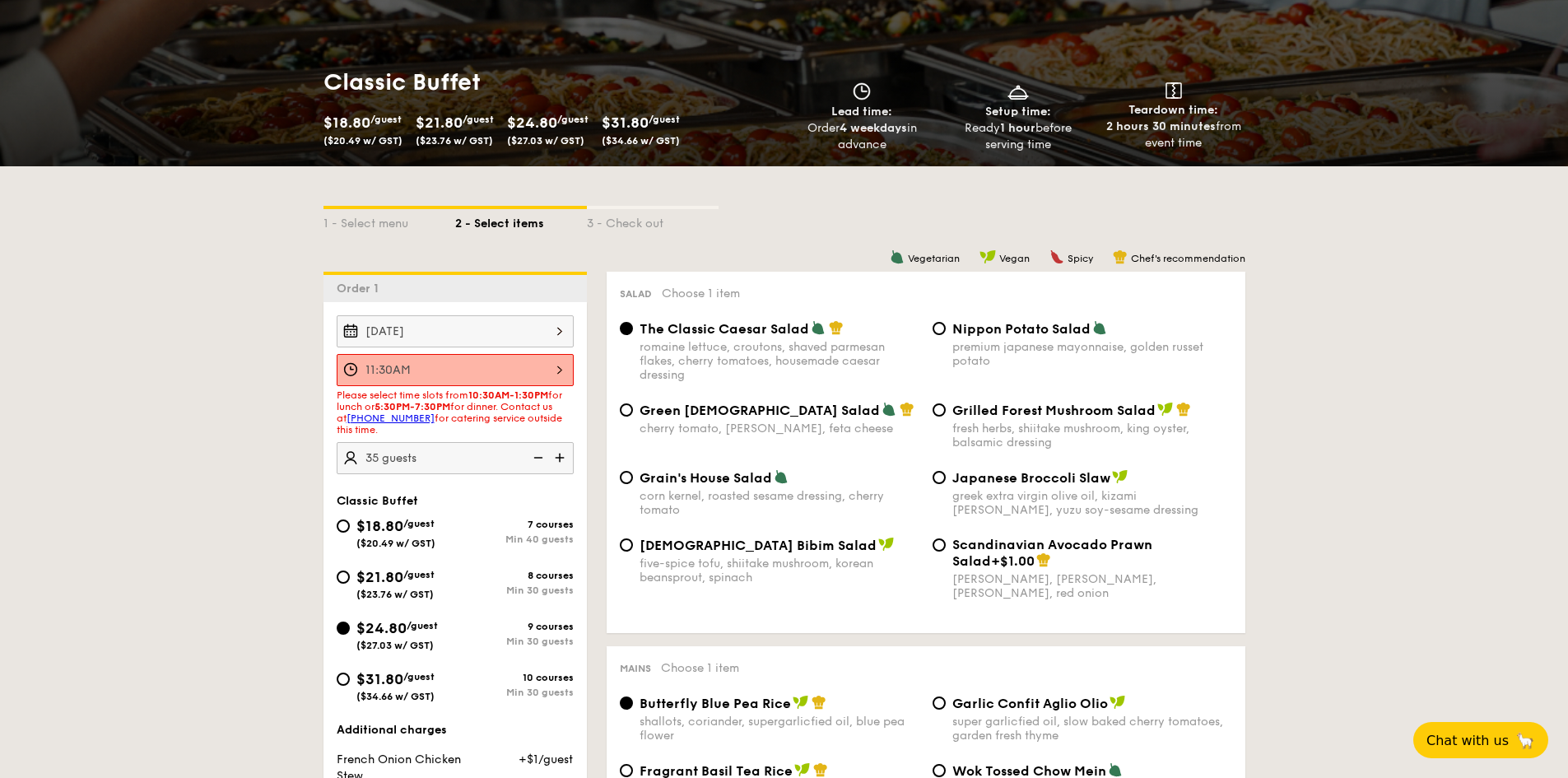
click at [510, 367] on div "11:30AM" at bounding box center [455, 370] width 237 height 32
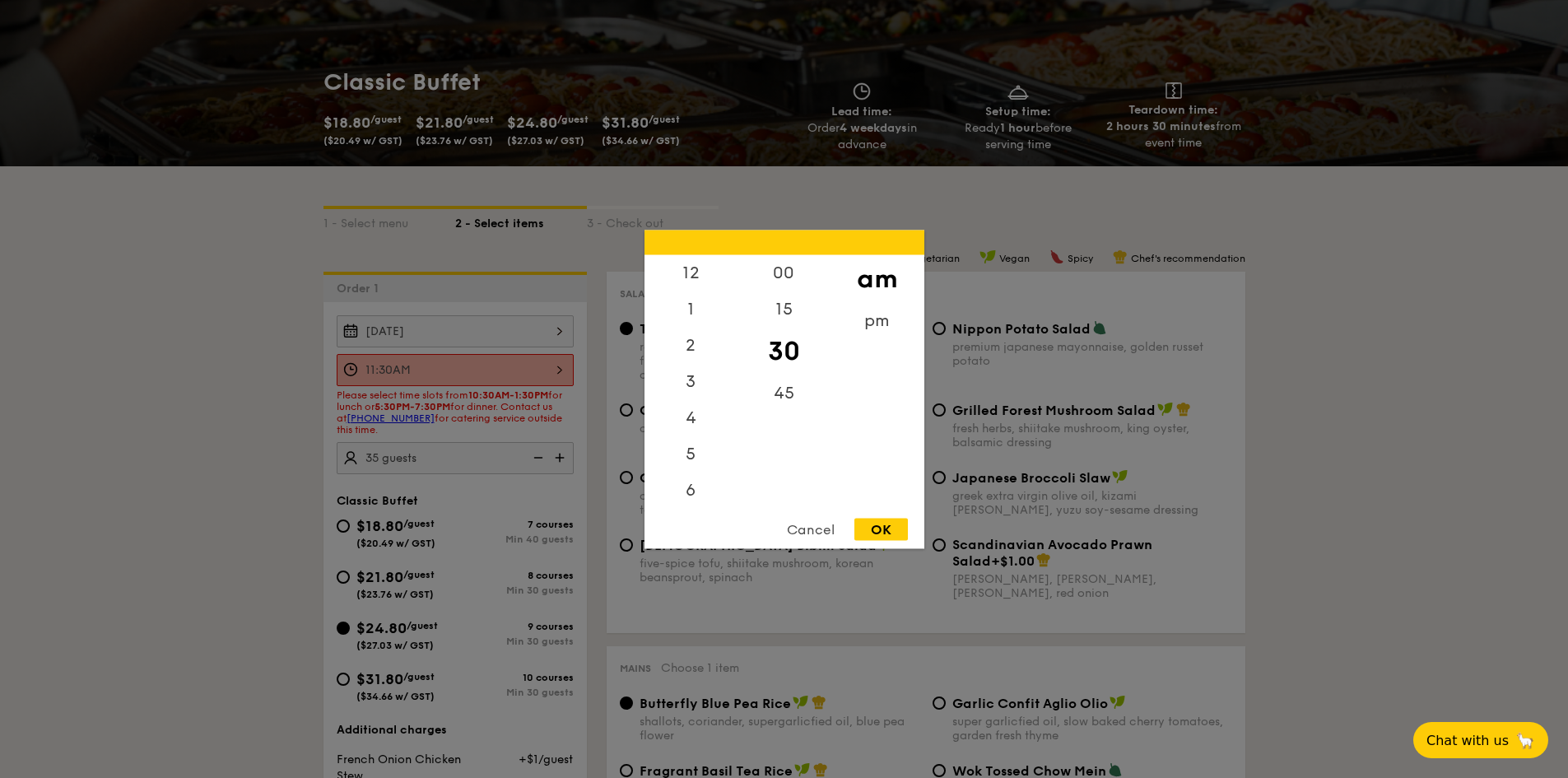
scroll to position [196, 0]
click at [870, 540] on div "Cancel OK" at bounding box center [784, 533] width 280 height 30
click at [876, 530] on div "OK" at bounding box center [881, 530] width 54 height 23
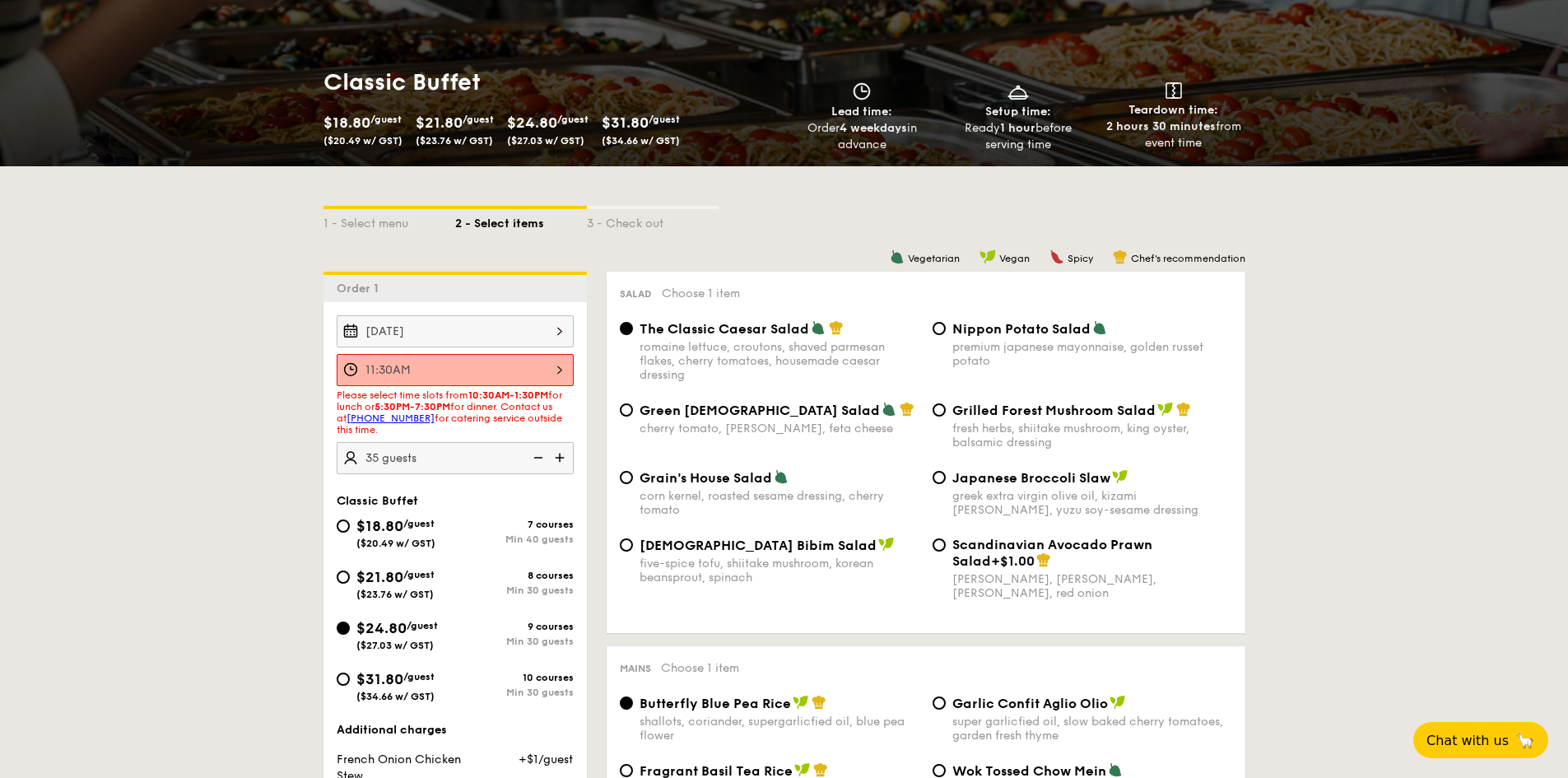
click at [489, 371] on div "11:30AM" at bounding box center [455, 370] width 237 height 32
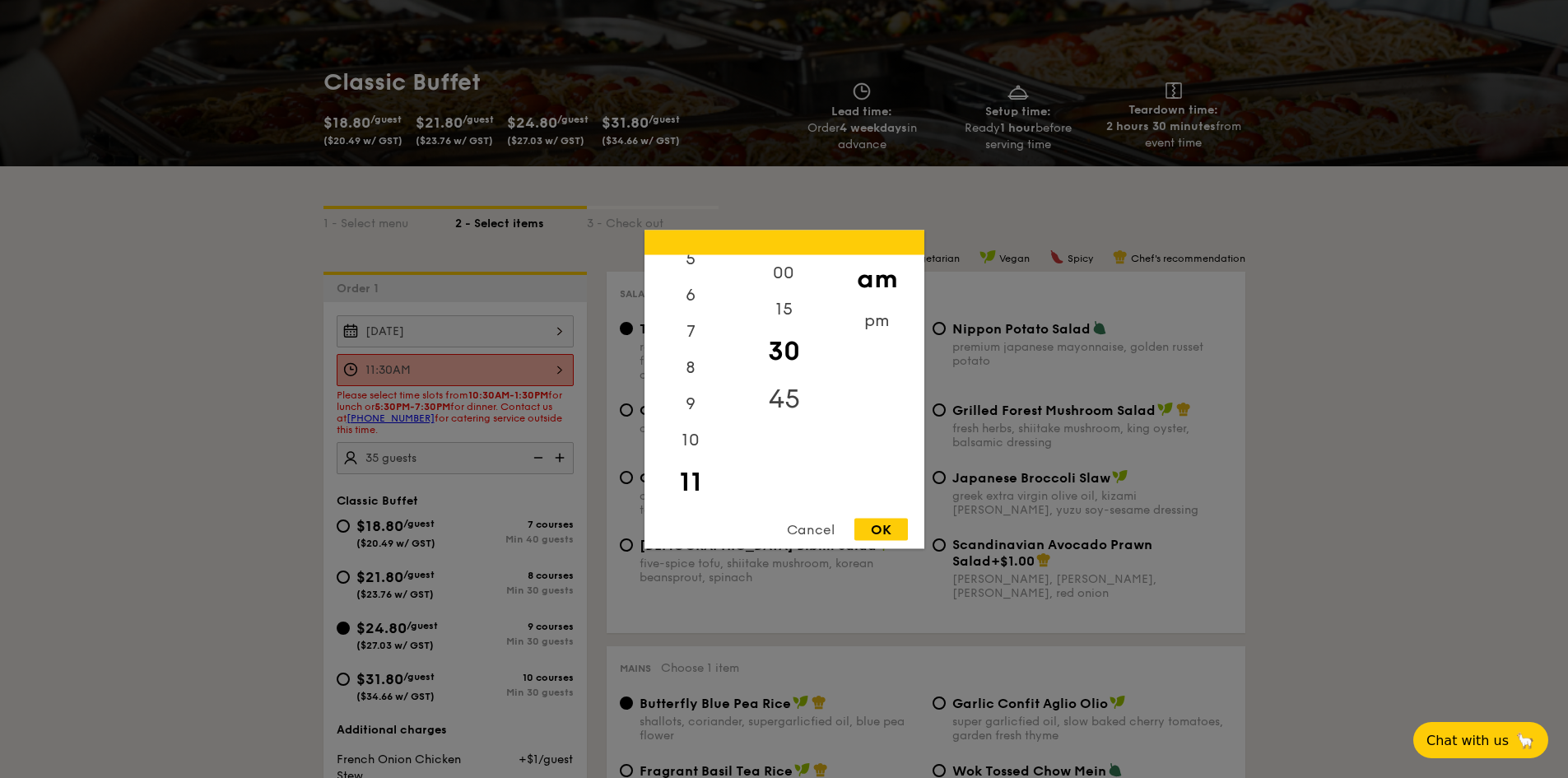
click at [791, 392] on div "45" at bounding box center [784, 398] width 93 height 48
click at [784, 341] on div "30" at bounding box center [784, 350] width 93 height 48
click at [689, 440] on div "10" at bounding box center [691, 445] width 93 height 48
click at [871, 529] on div "OK" at bounding box center [881, 530] width 54 height 23
click at [510, 376] on div "10:30AM 12 1 2 3 4 5 6 7 8 9 10 11 00 15 30 45 am pm Cancel OK" at bounding box center [455, 370] width 237 height 32
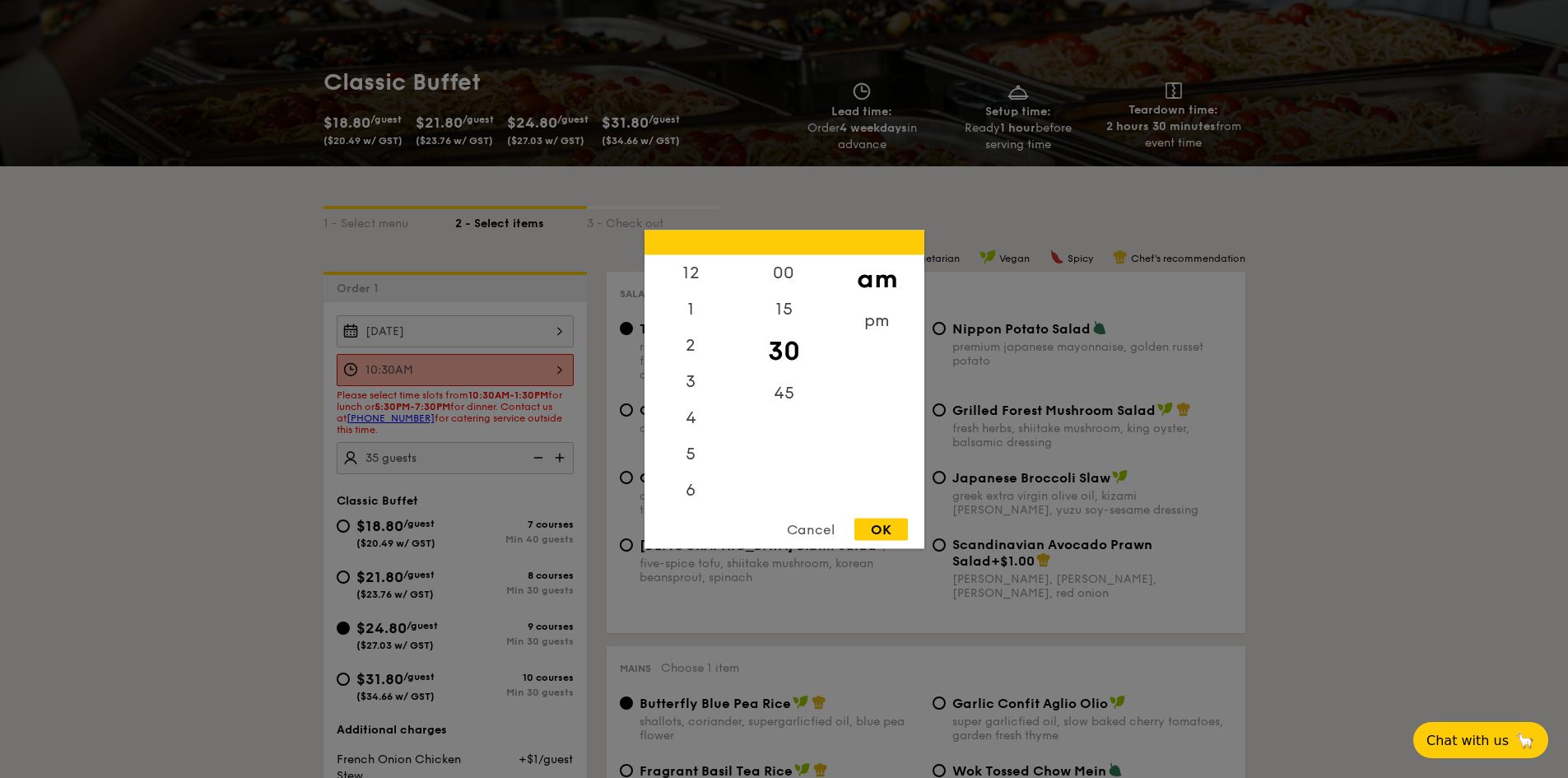
scroll to position [181, 0]
click at [699, 474] on div "10" at bounding box center [691, 459] width 93 height 48
click at [692, 493] on div "11" at bounding box center [691, 507] width 93 height 48
click at [693, 479] on div "11" at bounding box center [691, 481] width 93 height 48
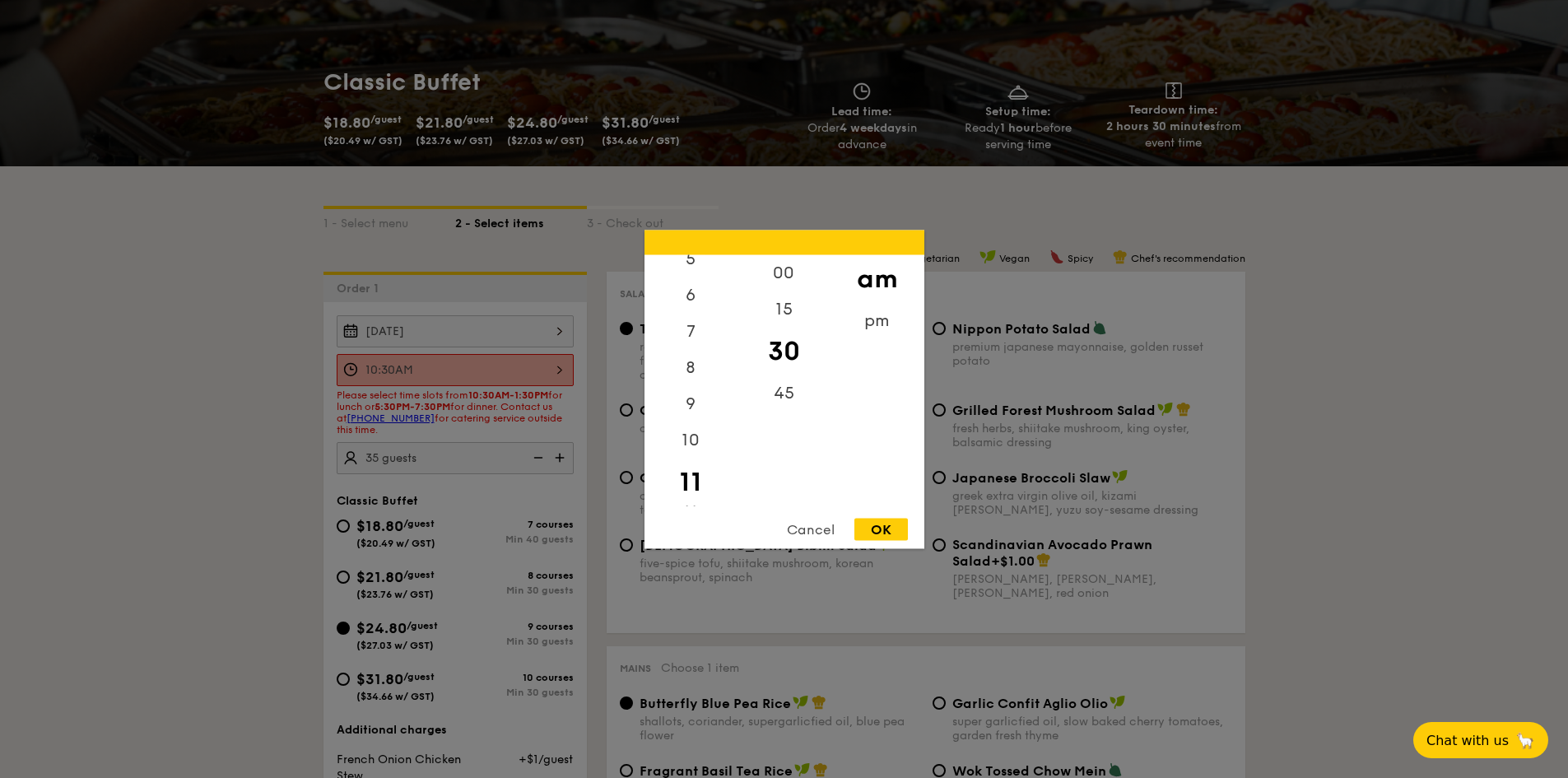
click at [888, 530] on div "OK" at bounding box center [881, 530] width 54 height 23
type input "11:30AM"
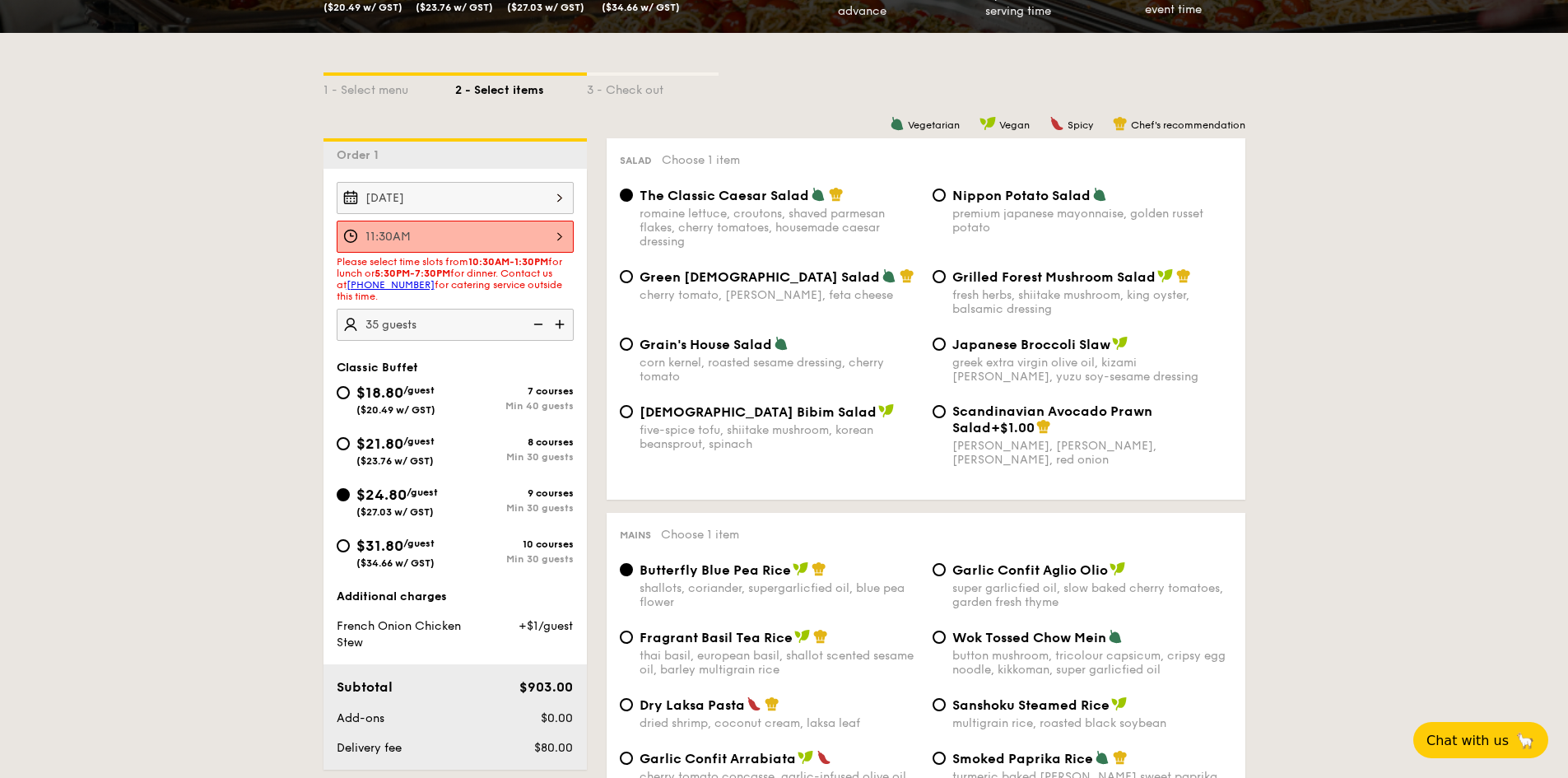
scroll to position [0, 0]
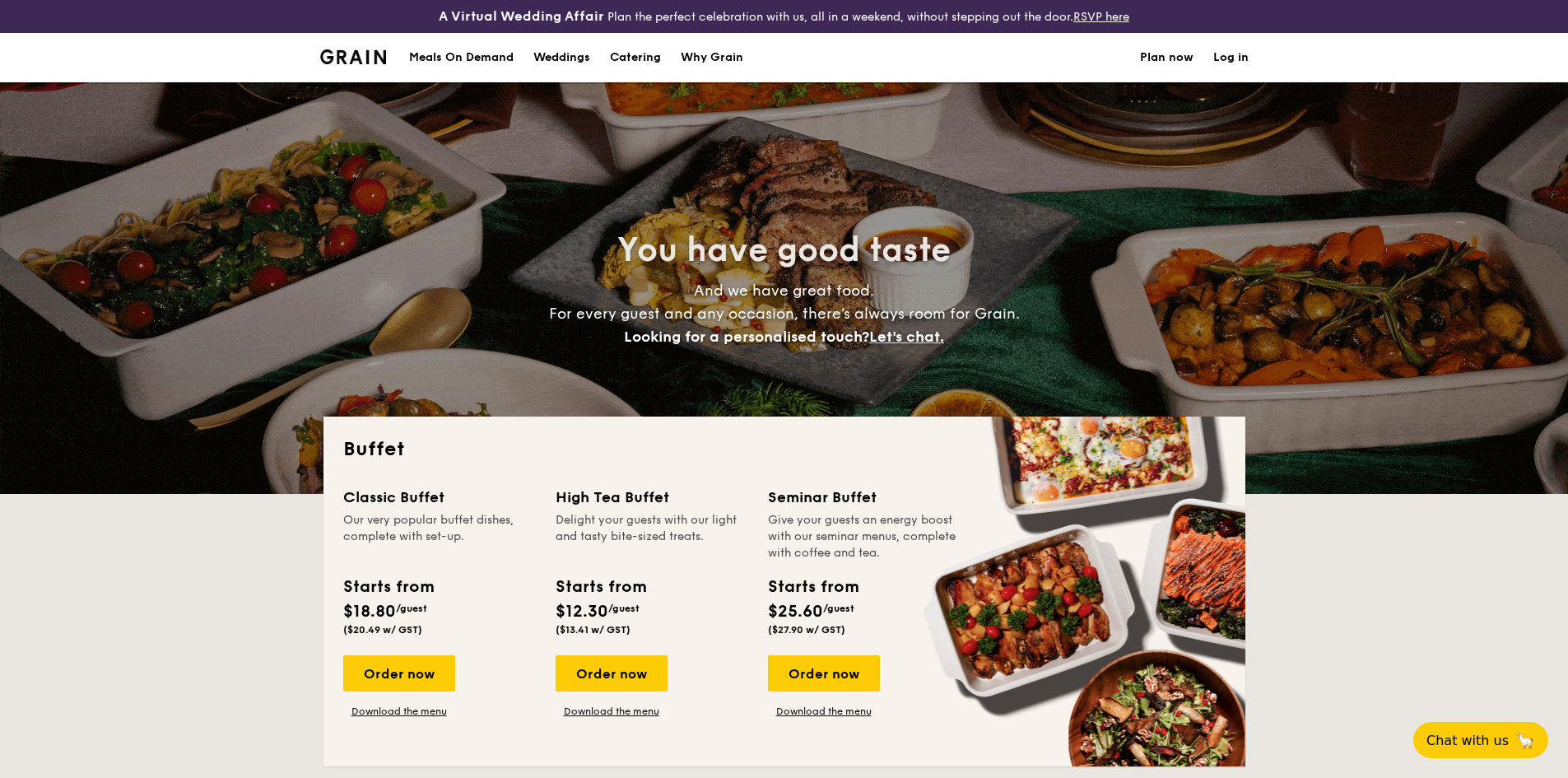
select select
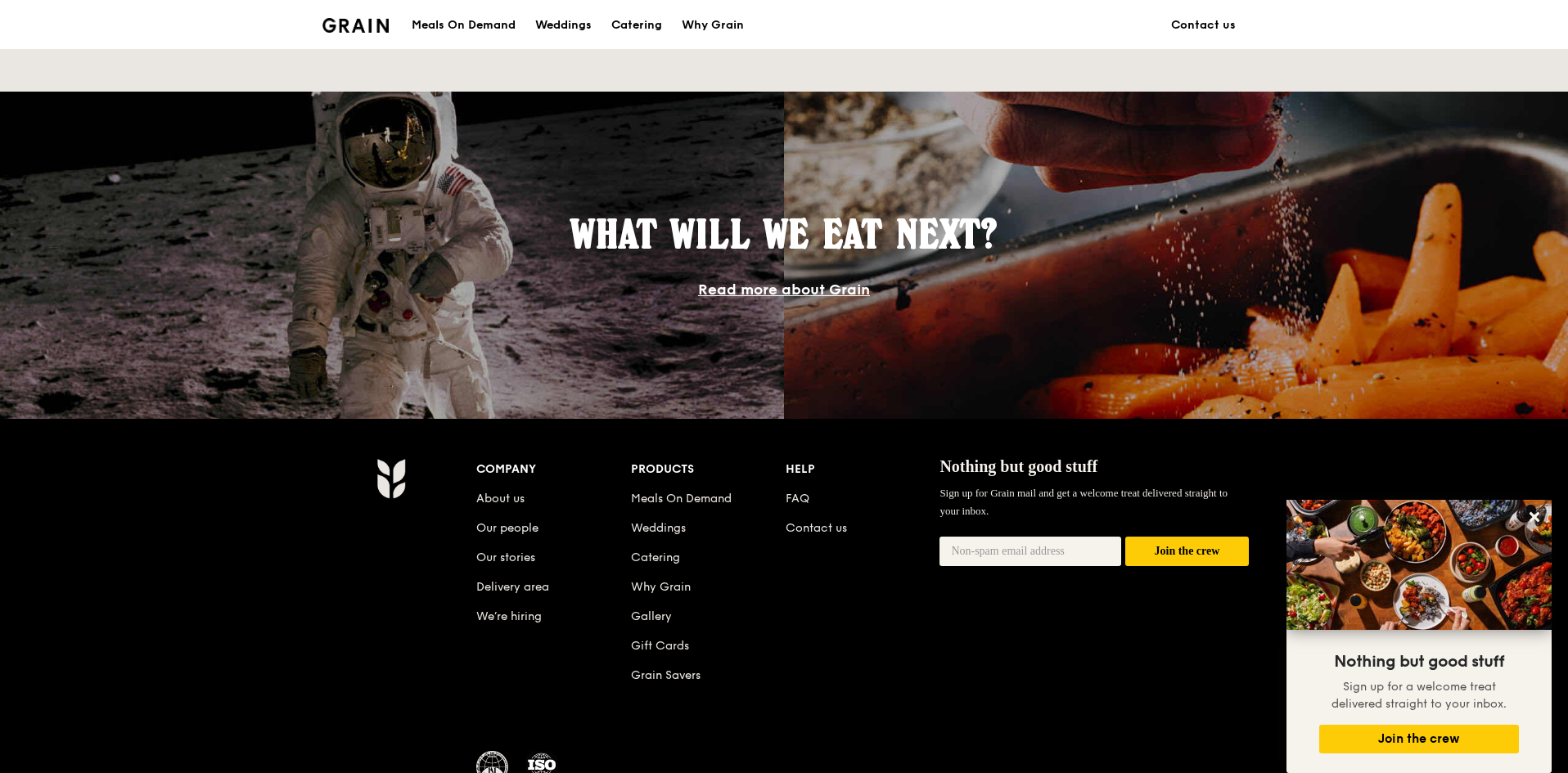
scroll to position [1364, 0]
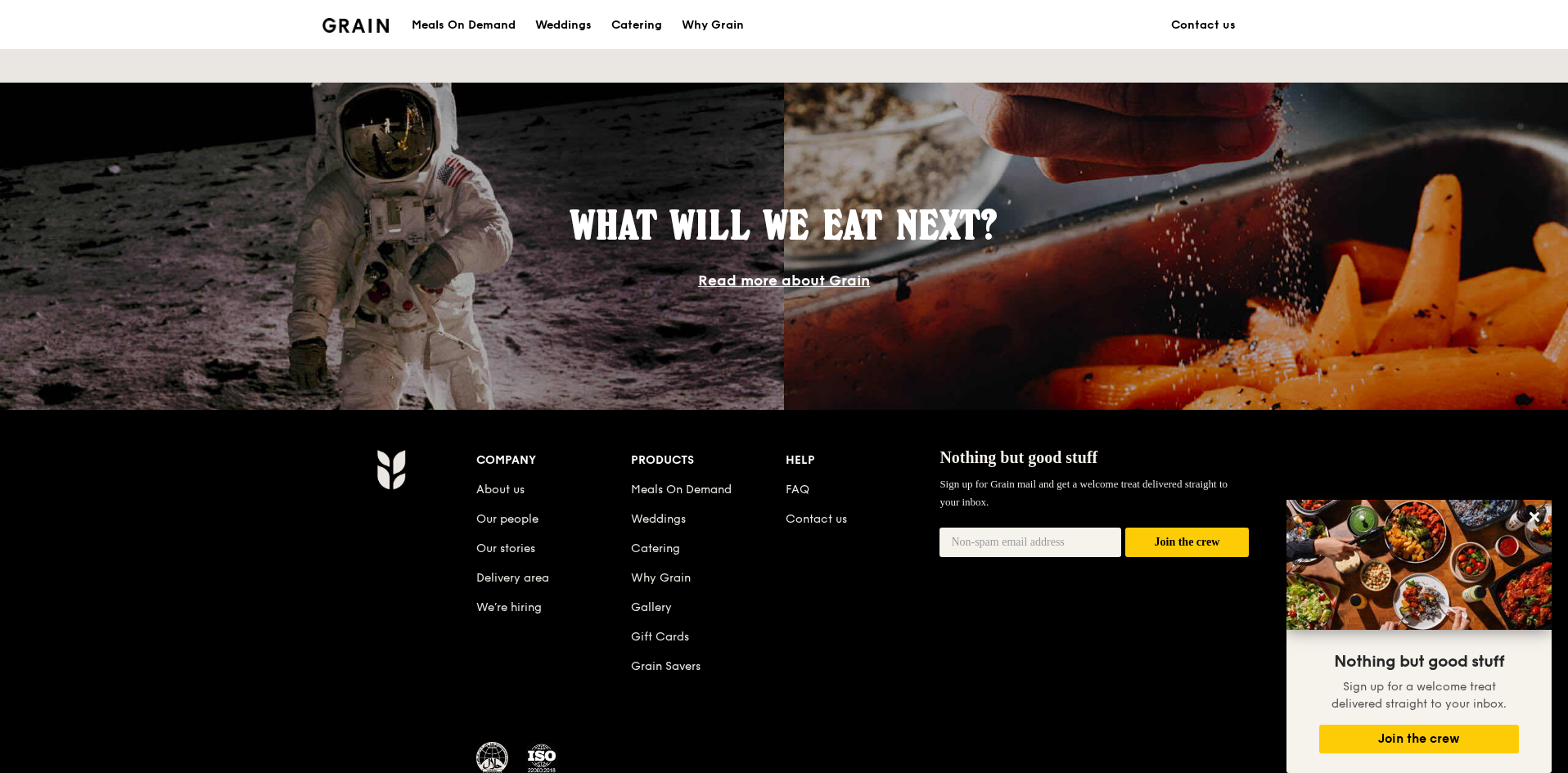
click at [799, 502] on li "Contact us" at bounding box center [864, 516] width 155 height 29
click at [802, 489] on link "FAQ" at bounding box center [798, 489] width 24 height 14
